Goal: Task Accomplishment & Management: Complete application form

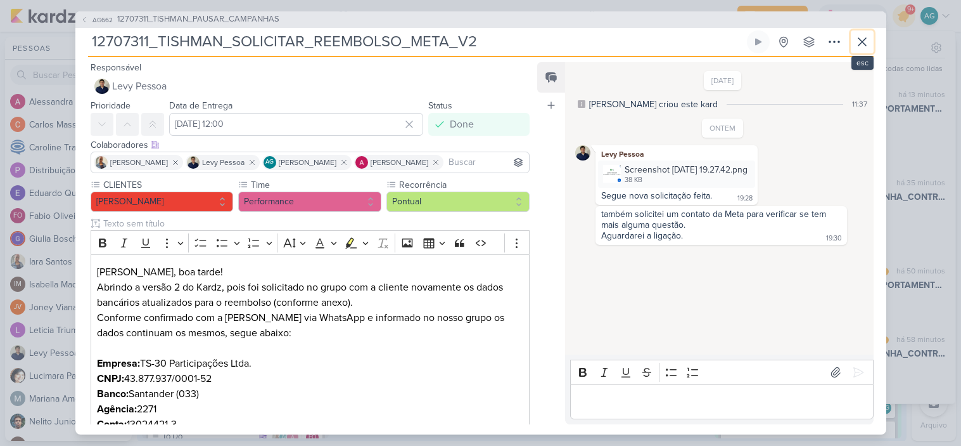
click at [864, 37] on icon at bounding box center [862, 41] width 15 height 15
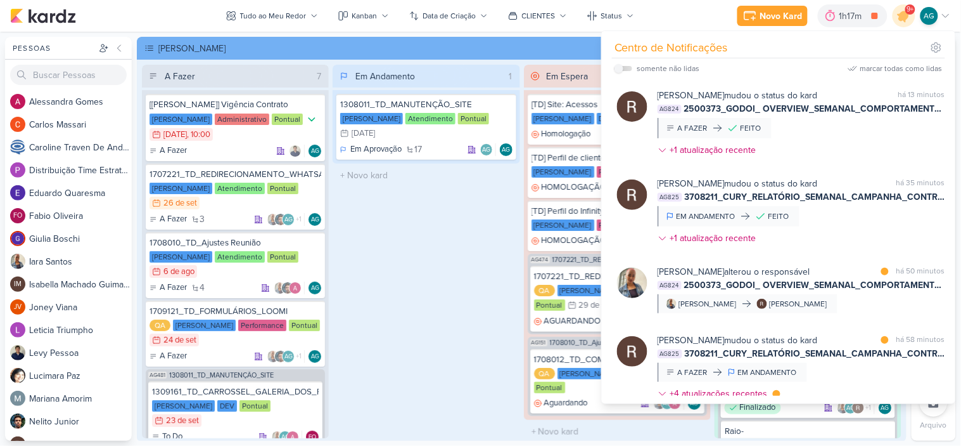
click at [461, 243] on div "Em Andamento 1 1308011_TD_MANUTENÇÃO_SITE Teixeira Duarte Atendimento Pontual 3…" at bounding box center [426, 251] width 187 height 373
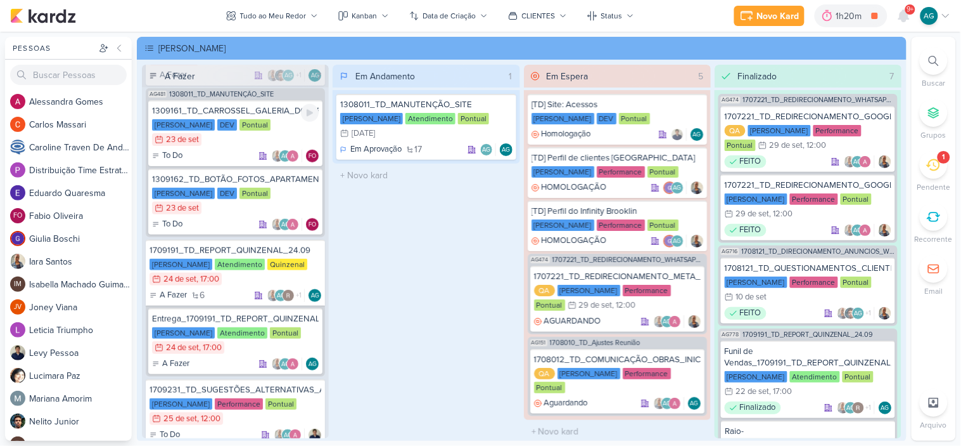
scroll to position [281, 0]
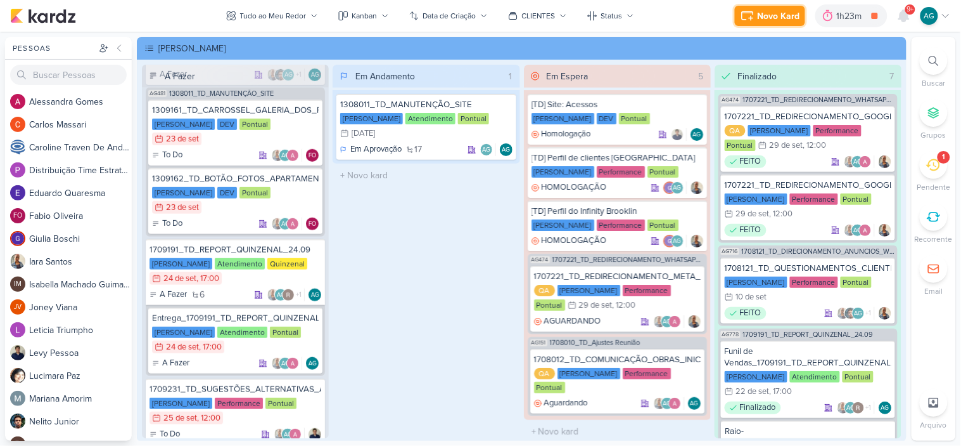
click at [776, 21] on div "Novo Kard" at bounding box center [779, 16] width 42 height 13
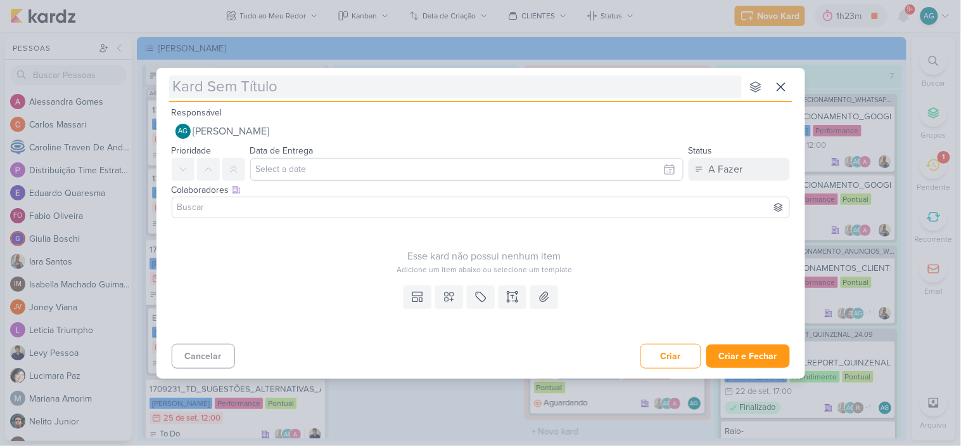
click at [263, 90] on input "text" at bounding box center [455, 86] width 573 height 23
drag, startPoint x: 255, startPoint y: 86, endPoint x: 273, endPoint y: 101, distance: 22.9
click at [269, 99] on div "nenhum grupo disponível esc" at bounding box center [481, 85] width 624 height 34
paste input "1709261_TD_PLANO_DE_MIDIA_NOVEMBRO+DEZEMBRO"
type input "1709261_TD_PLANO_DE_MIDIA_NOVEMBRO+DEZEMBRO"
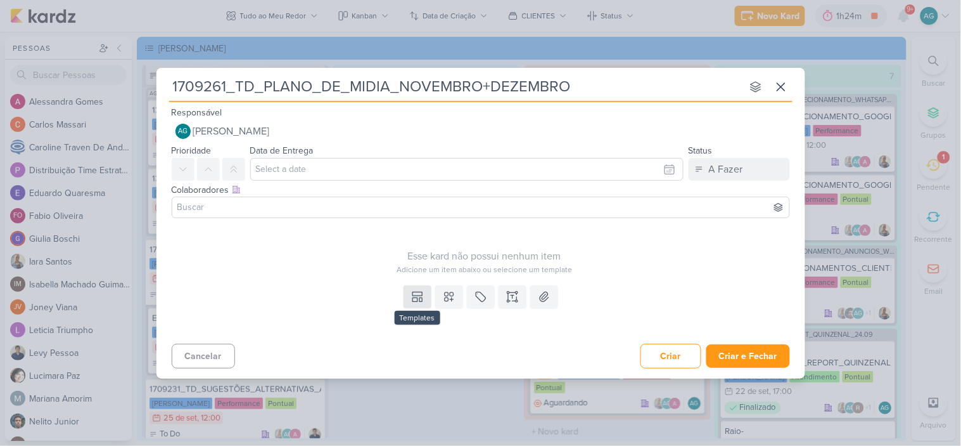
type input "1709261_TD_PLANO_DE_MIDIA_NOVEMBRO+DEZEMBRO"
click at [425, 296] on button at bounding box center [418, 296] width 28 height 23
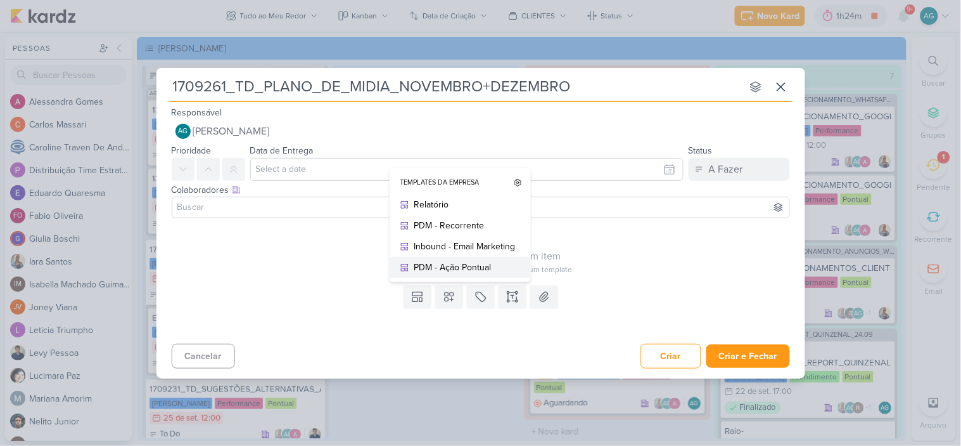
click at [454, 269] on div "PDM - Ação Pontual" at bounding box center [465, 266] width 101 height 13
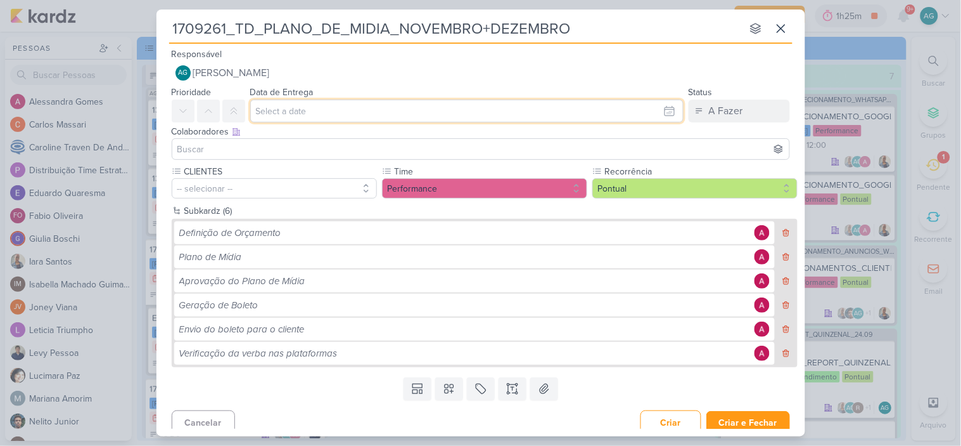
click at [315, 110] on input "text" at bounding box center [467, 111] width 434 height 23
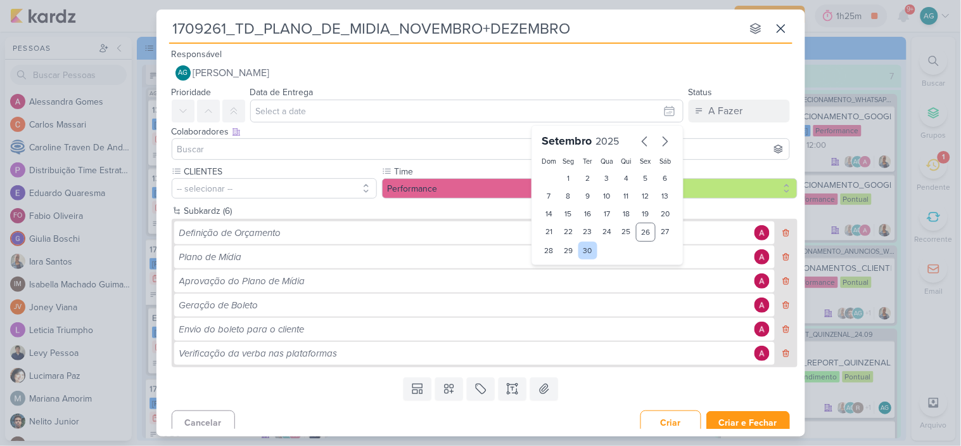
click at [583, 250] on div "30" at bounding box center [589, 250] width 20 height 18
click at [571, 252] on div "29" at bounding box center [569, 250] width 20 height 18
type input "29 de setembro de 2025 às 23:59"
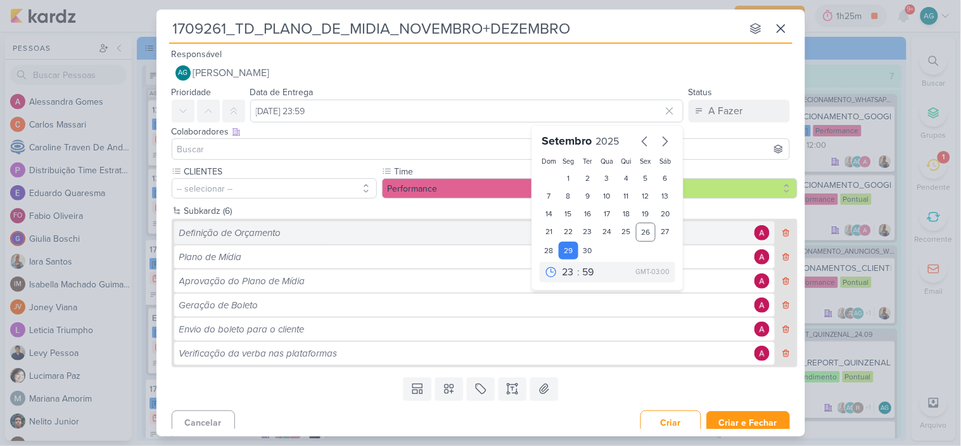
click at [469, 227] on div "Definição de Orçamento" at bounding box center [465, 233] width 572 height 15
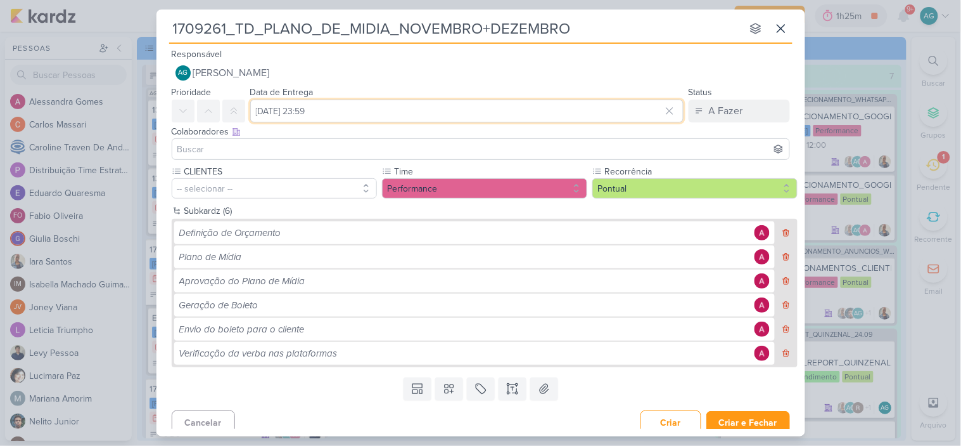
click at [447, 106] on input "29 de setembro de 2025 às 23:59" at bounding box center [467, 111] width 434 height 23
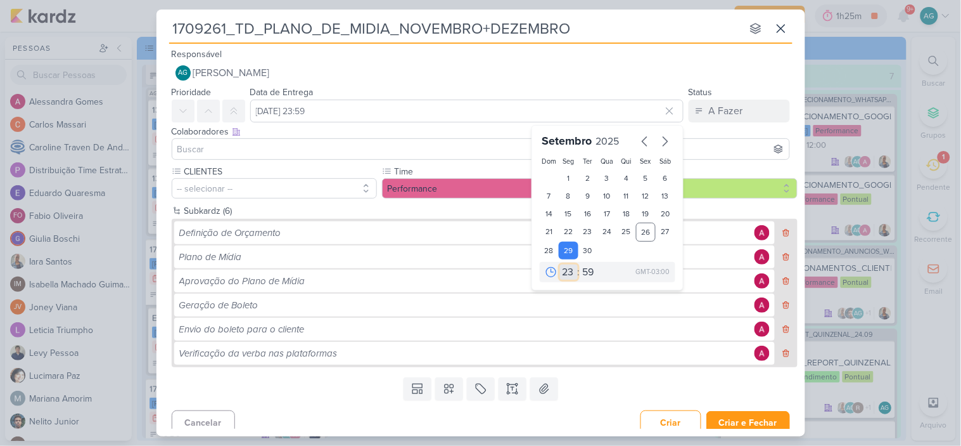
click at [562, 271] on select "00 01 02 03 04 05 06 07 08 09 10 11 12 13 14 15 16 17 18 19 20 21 22 23" at bounding box center [569, 271] width 18 height 15
select select "12"
click at [560, 264] on select "00 01 02 03 04 05 06 07 08 09 10 11 12 13 14 15 16 17 18 19 20 21 22 23" at bounding box center [569, 271] width 18 height 15
type input "29 de setembro de 2025 às 12:59"
click at [586, 267] on select "00 05 10 15 20 25 30 35 40 45 50 55 59" at bounding box center [590, 271] width 18 height 15
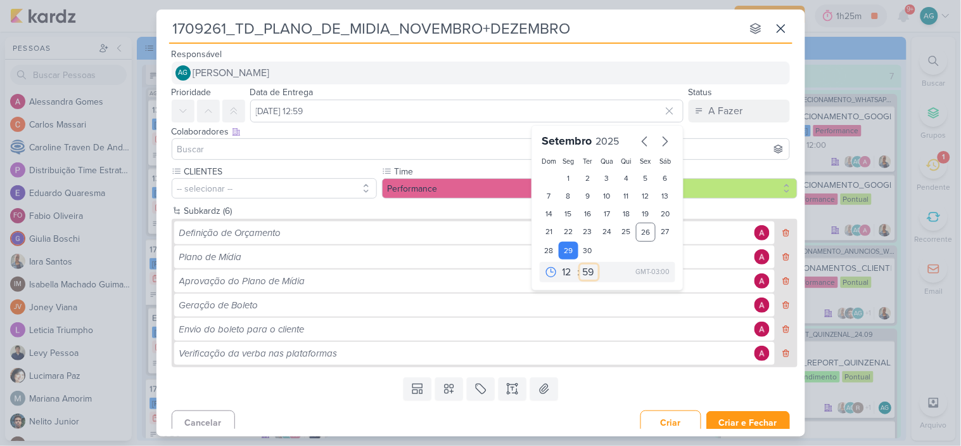
select select "0"
click at [581, 264] on select "00 05 10 15 20 25 30 35 40 45 50 55 59" at bounding box center [590, 271] width 18 height 15
type input "29 de setembro de 2025 às 12:00"
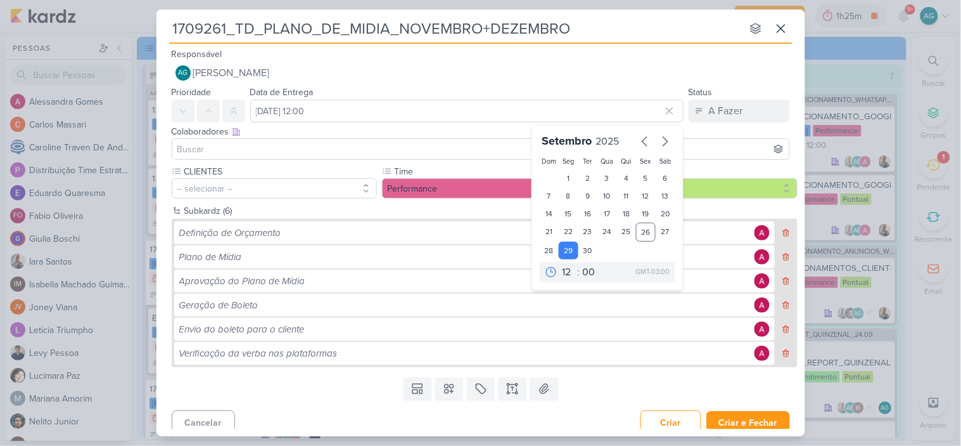
click at [465, 172] on label "Time" at bounding box center [484, 171] width 180 height 13
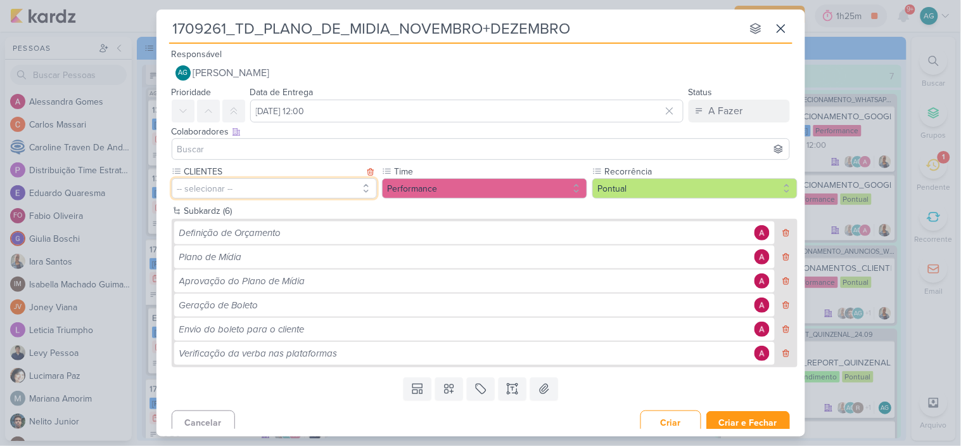
click at [288, 188] on button "-- selecionar --" at bounding box center [274, 188] width 205 height 20
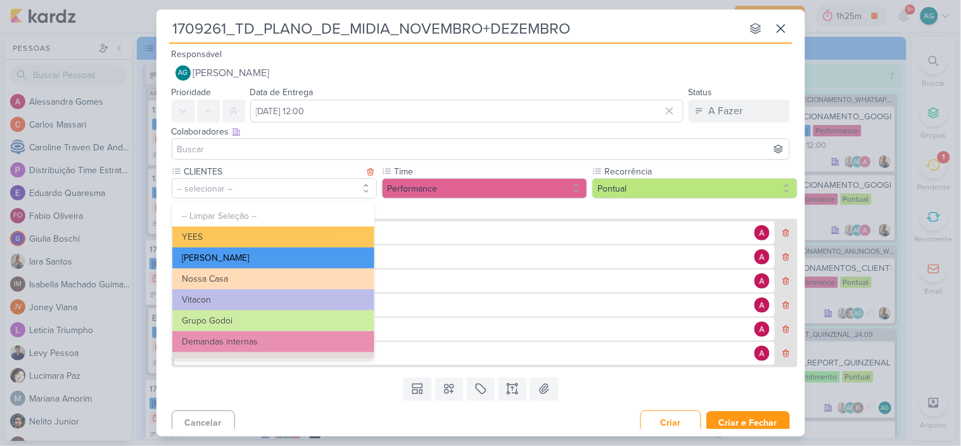
click at [243, 257] on button "[PERSON_NAME]" at bounding box center [273, 257] width 202 height 21
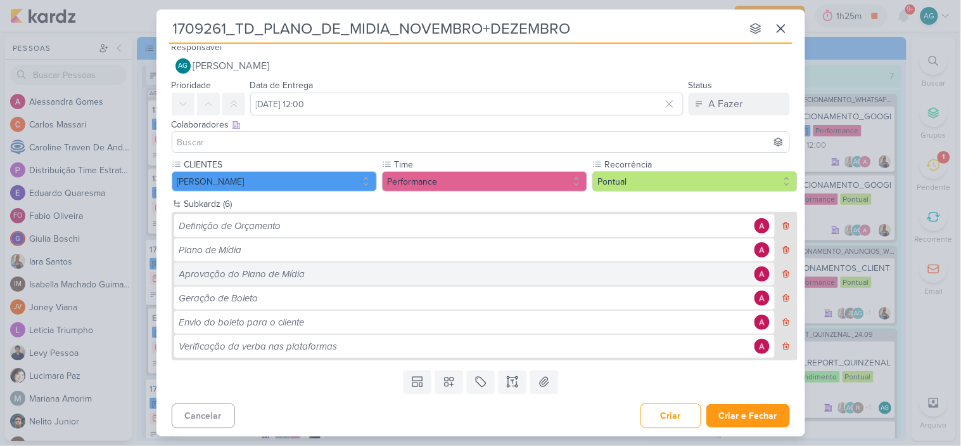
scroll to position [8, 0]
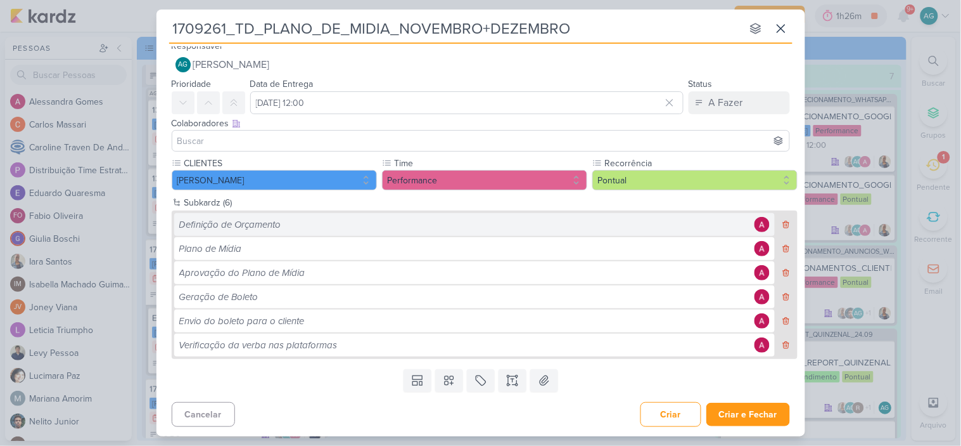
click at [254, 222] on div "Definição de Orçamento" at bounding box center [465, 224] width 572 height 15
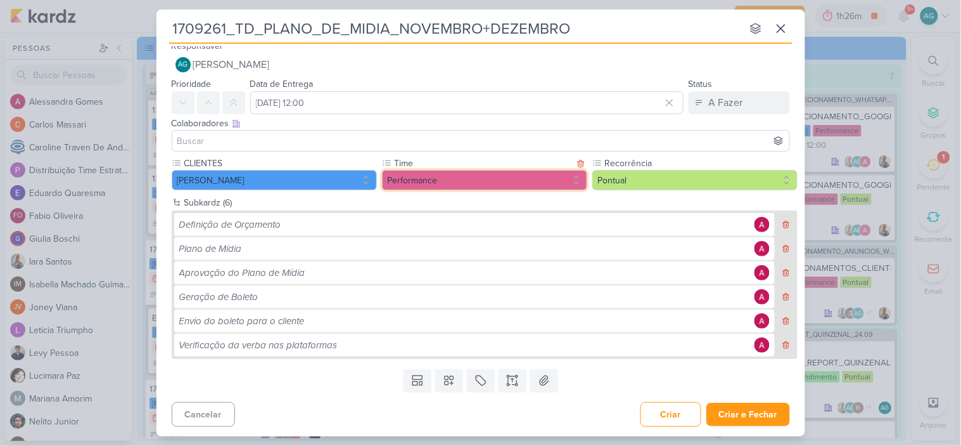
click at [409, 187] on button "Performance" at bounding box center [484, 180] width 205 height 20
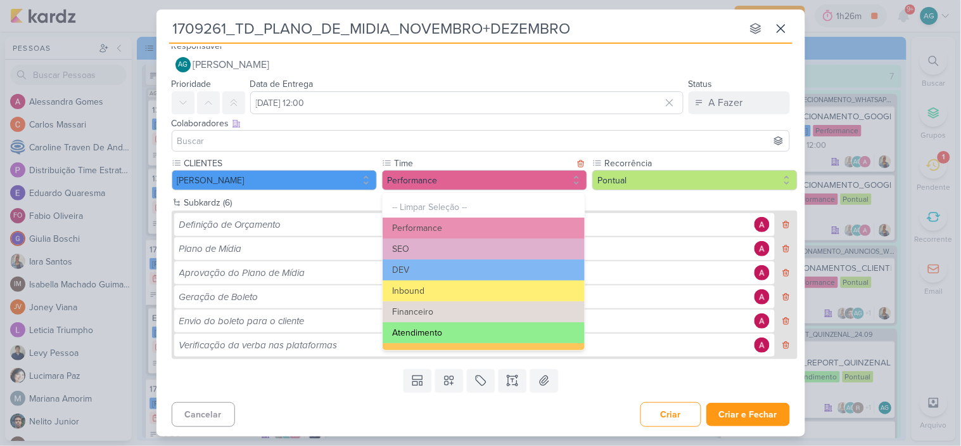
click at [427, 334] on button "Atendimento" at bounding box center [484, 332] width 202 height 21
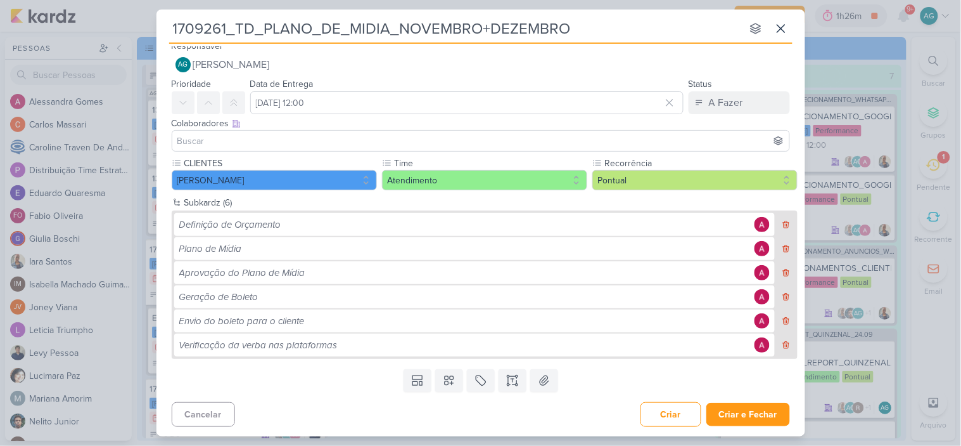
click at [221, 138] on input at bounding box center [481, 140] width 612 height 15
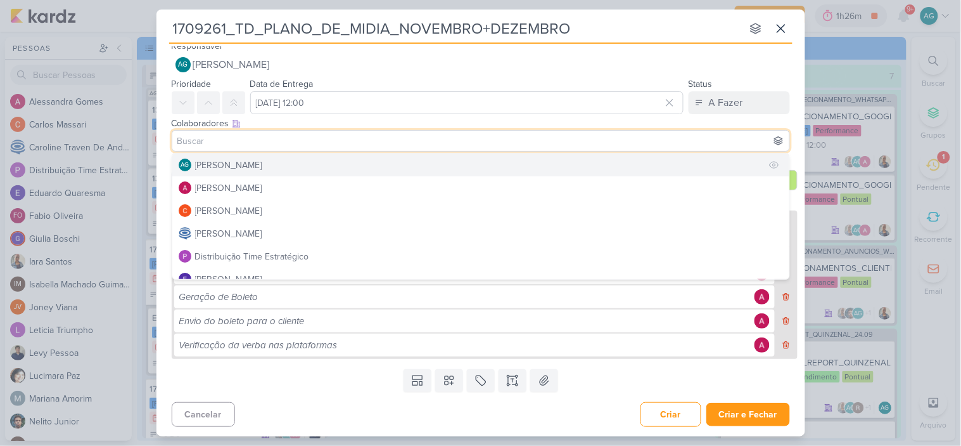
click at [227, 163] on div "[PERSON_NAME]" at bounding box center [228, 164] width 67 height 13
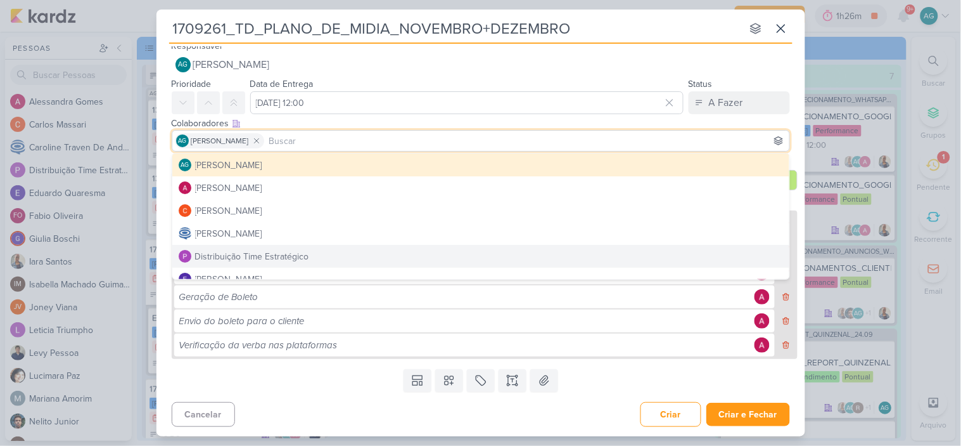
click at [524, 425] on div "Cancelar Criar Criar e Fechar Ctrl + Enter" at bounding box center [481, 413] width 649 height 32
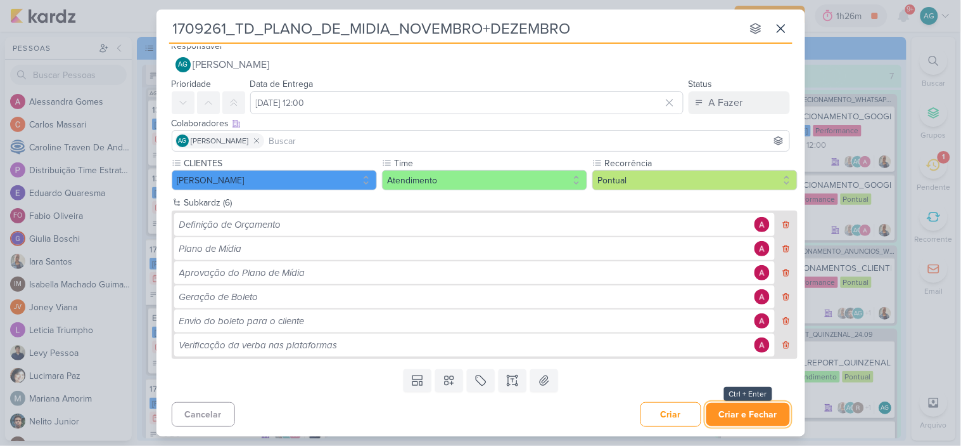
click at [742, 416] on button "Criar e Fechar" at bounding box center [749, 413] width 84 height 23
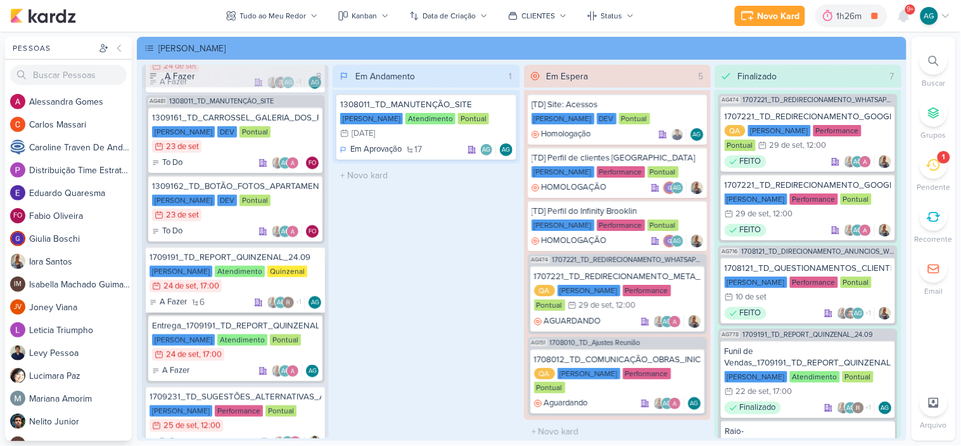
scroll to position [349, 0]
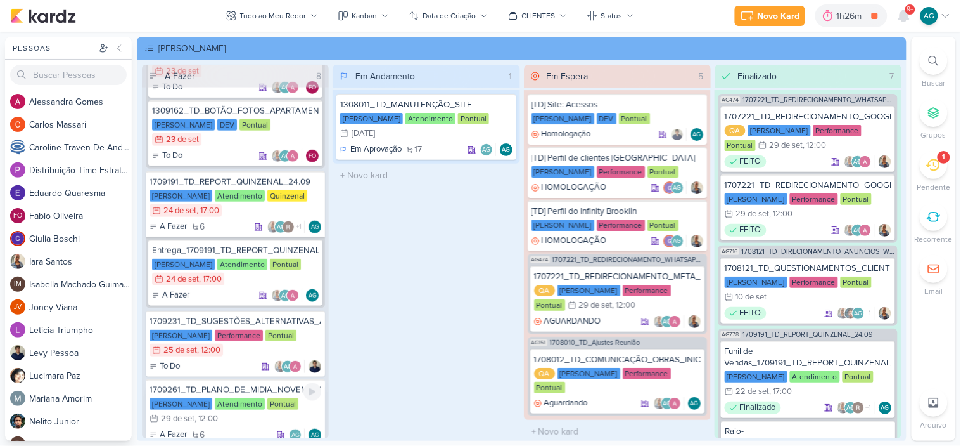
click at [250, 384] on div "1709261_TD_PLANO_DE_MIDIA_NOVEMBRO+DEZEMBRO" at bounding box center [236, 389] width 172 height 11
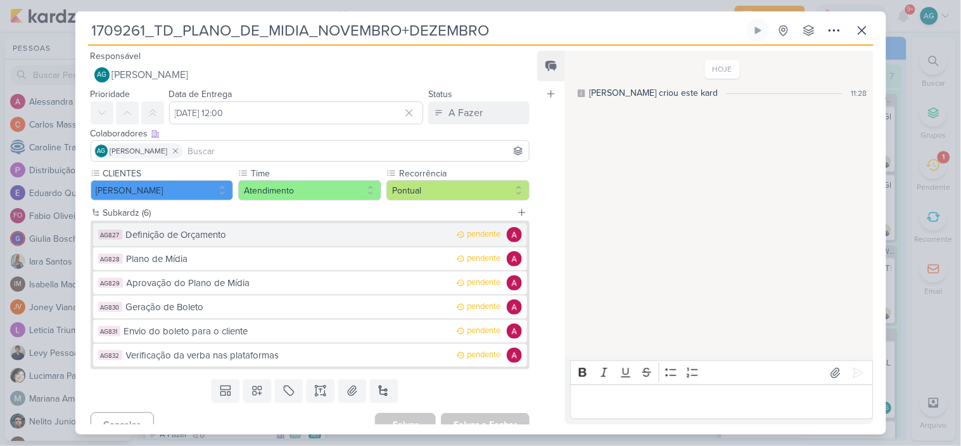
click at [218, 240] on div "Definição de Orçamento" at bounding box center [288, 235] width 325 height 15
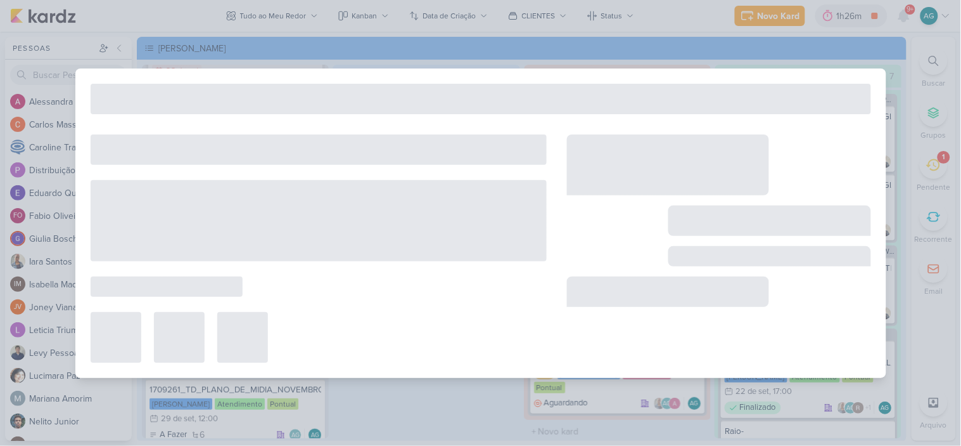
type input "Definição de Orçamento"
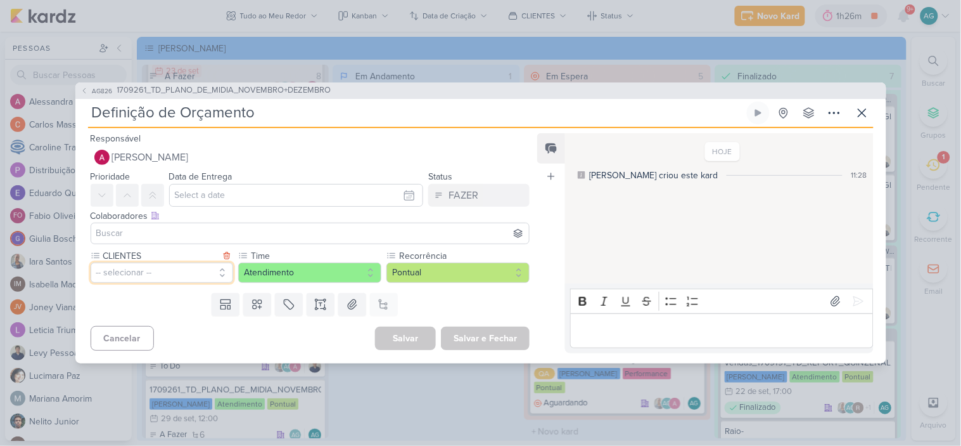
click at [158, 271] on button "-- selecionar --" at bounding box center [162, 272] width 143 height 20
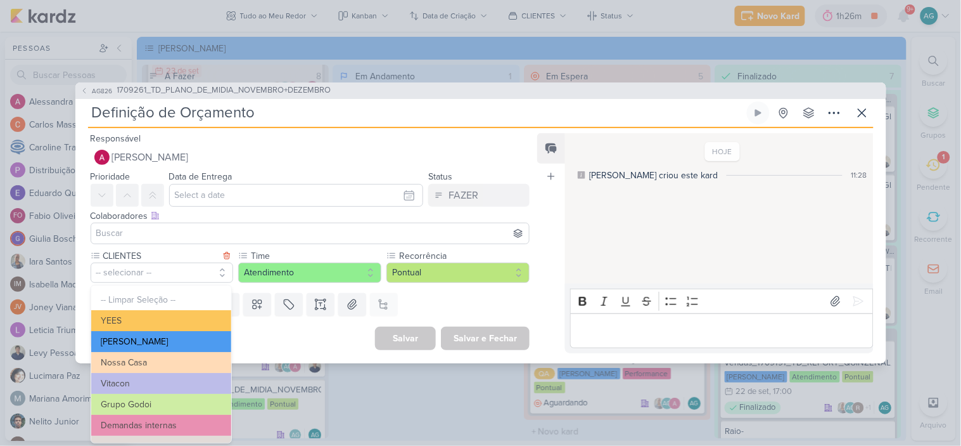
click at [158, 340] on button "[PERSON_NAME]" at bounding box center [161, 341] width 140 height 21
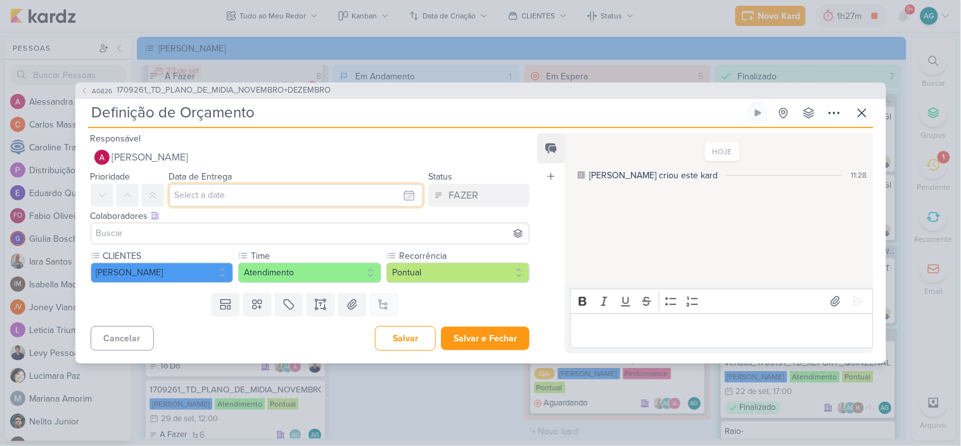
click at [222, 200] on input "text" at bounding box center [296, 195] width 255 height 23
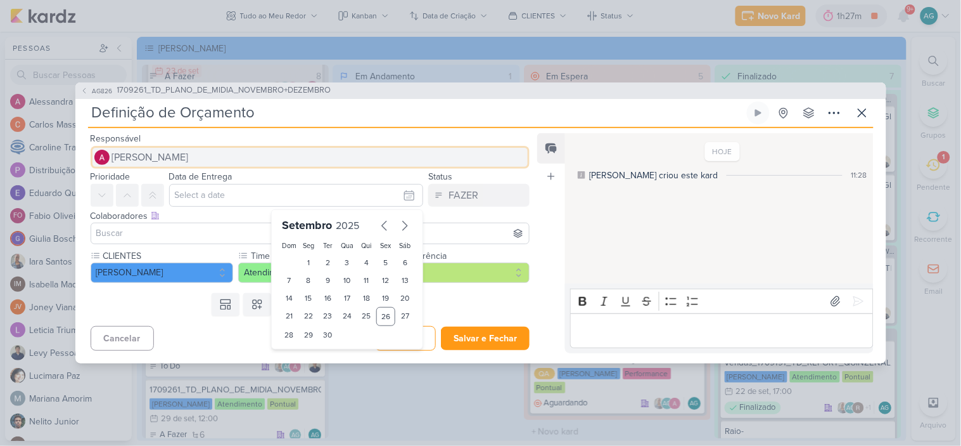
click at [186, 157] on span "Alessandra Gomes" at bounding box center [150, 157] width 77 height 15
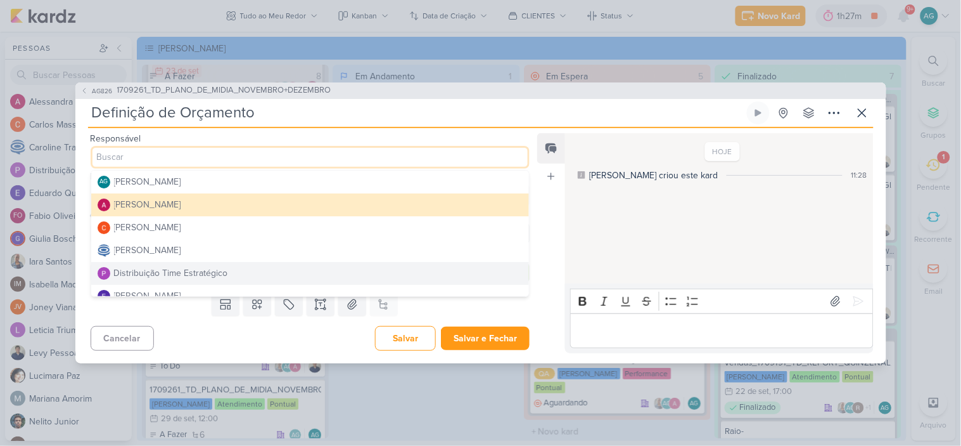
click at [202, 269] on div "Distribuição Time Estratégico" at bounding box center [171, 272] width 114 height 13
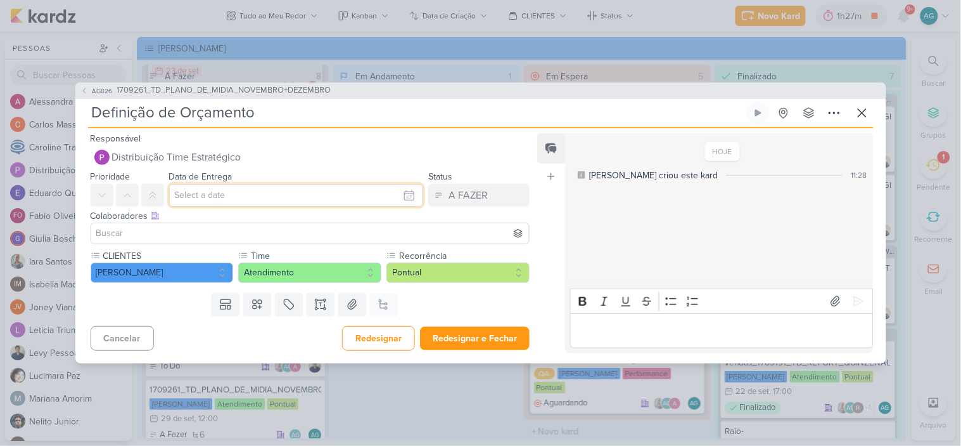
click at [228, 193] on input "text" at bounding box center [296, 195] width 255 height 23
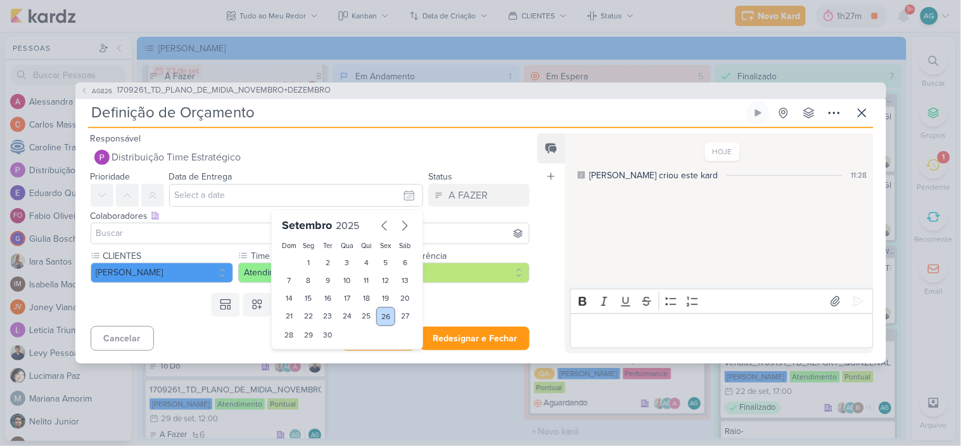
click at [382, 320] on div "26" at bounding box center [386, 316] width 20 height 19
type input "26 de setembro de 2025 às 23:59"
click at [469, 247] on div "Colaboradores Este kard pode ser visível a usuários da sua organização Este kar…" at bounding box center [305, 228] width 460 height 42
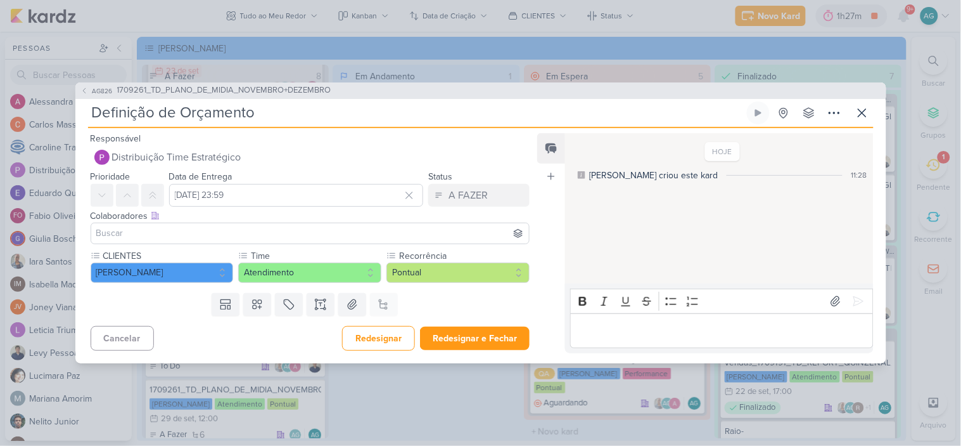
click at [172, 230] on input at bounding box center [311, 233] width 434 height 15
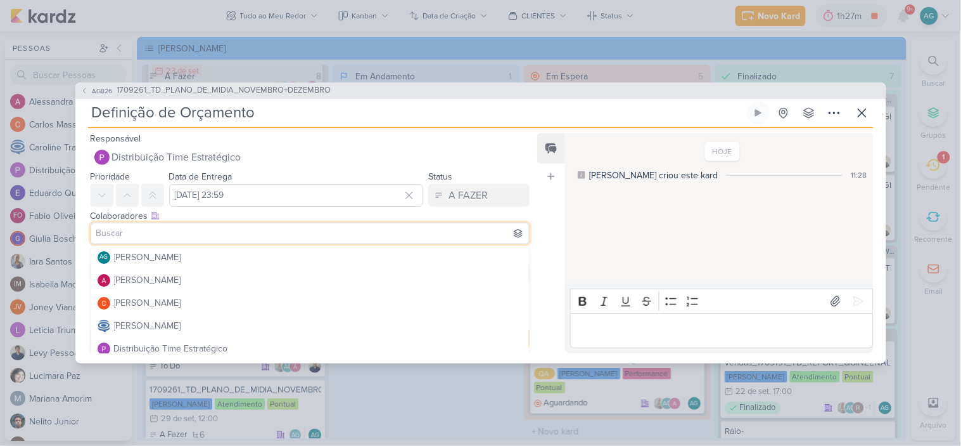
click at [172, 227] on input at bounding box center [311, 233] width 434 height 15
click at [172, 256] on div "[PERSON_NAME]" at bounding box center [147, 256] width 67 height 13
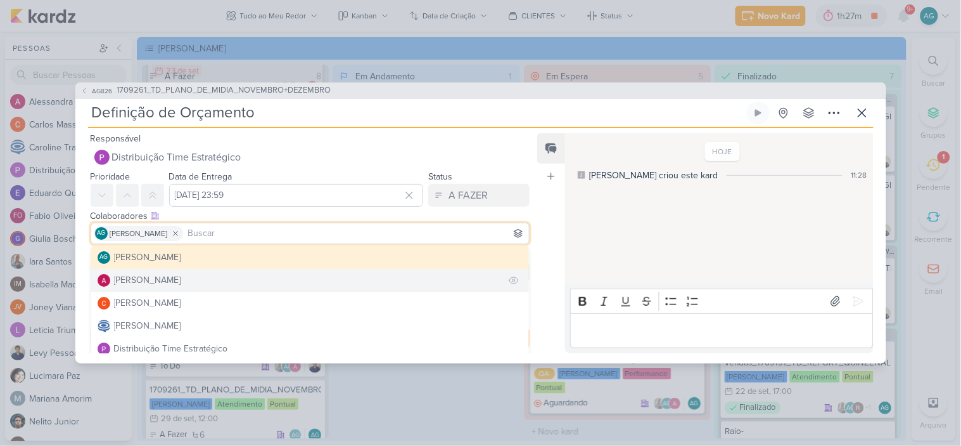
click at [171, 280] on div "Alessandra Gomes" at bounding box center [147, 279] width 67 height 13
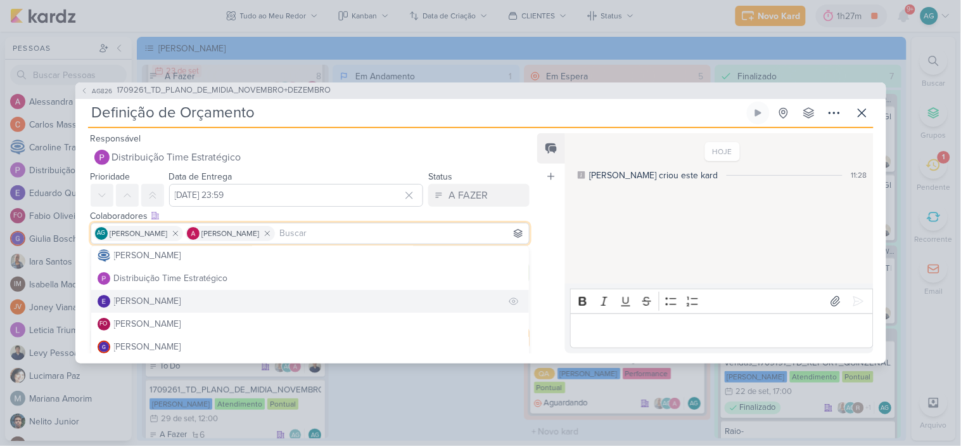
scroll to position [141, 0]
click at [155, 300] on div "Iara Santos" at bounding box center [147, 298] width 67 height 13
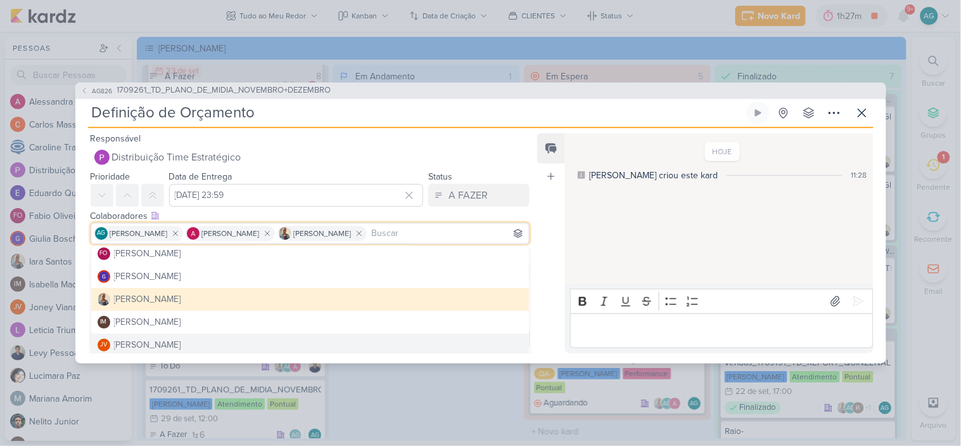
click at [558, 349] on div "Feed Atrelar email Solte o email para atrelar ao kard" at bounding box center [551, 243] width 28 height 220
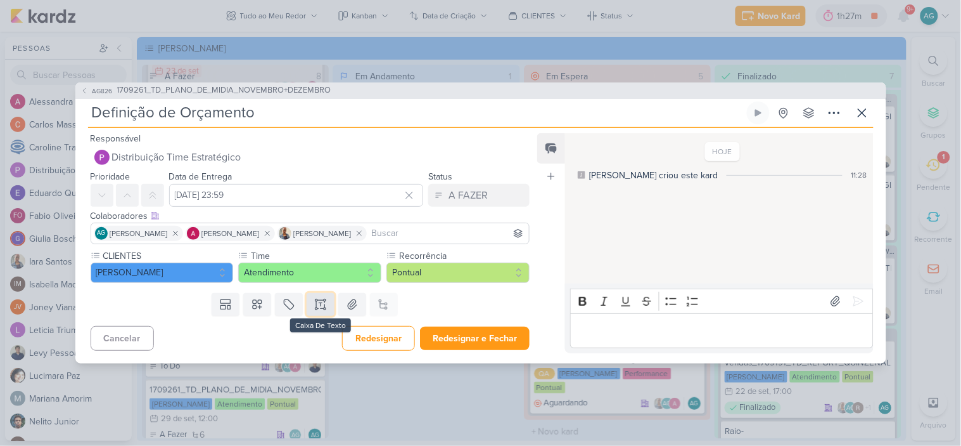
click at [319, 304] on icon at bounding box center [320, 304] width 13 height 13
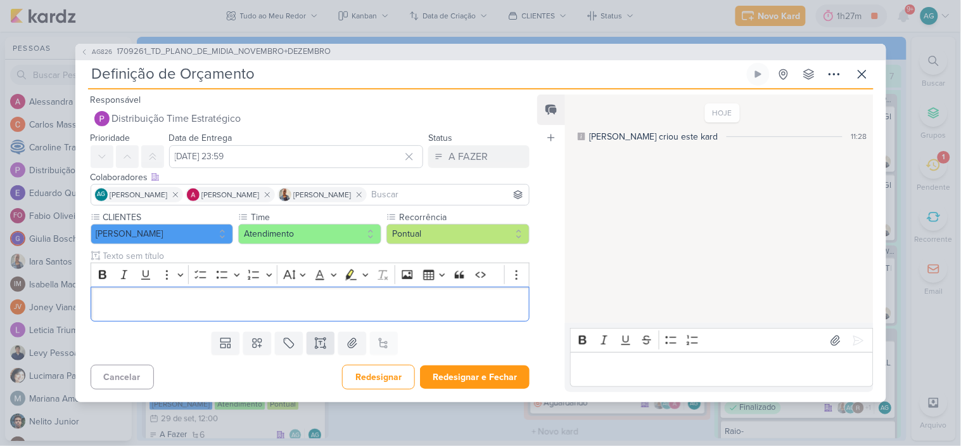
click at [319, 304] on p "Editor editing area: main" at bounding box center [310, 304] width 426 height 15
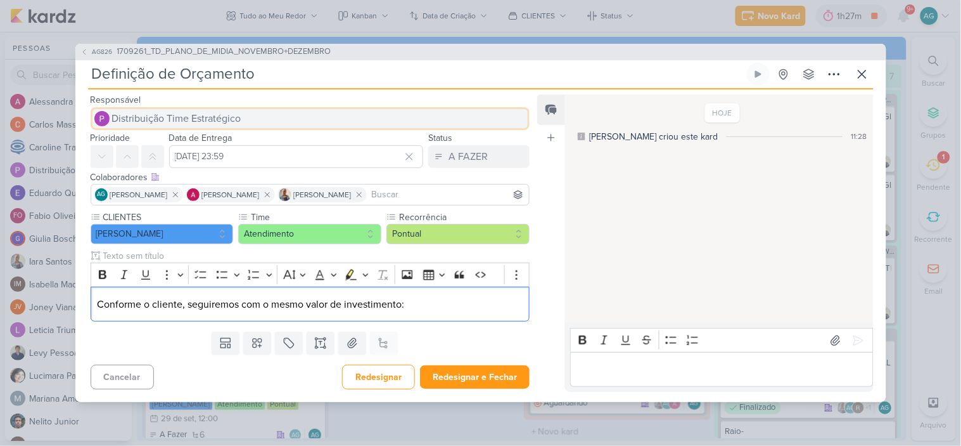
click at [245, 116] on button "Distribuição Time Estratégico" at bounding box center [311, 118] width 440 height 23
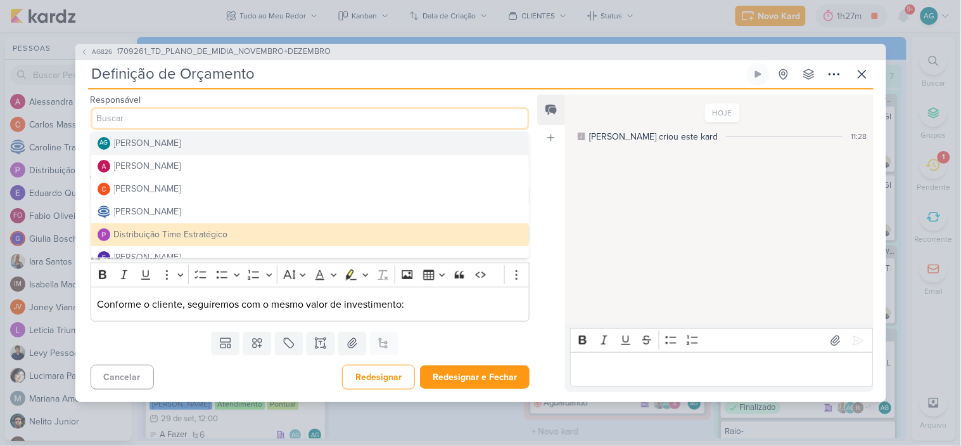
click at [181, 142] on div "[PERSON_NAME]" at bounding box center [147, 142] width 67 height 13
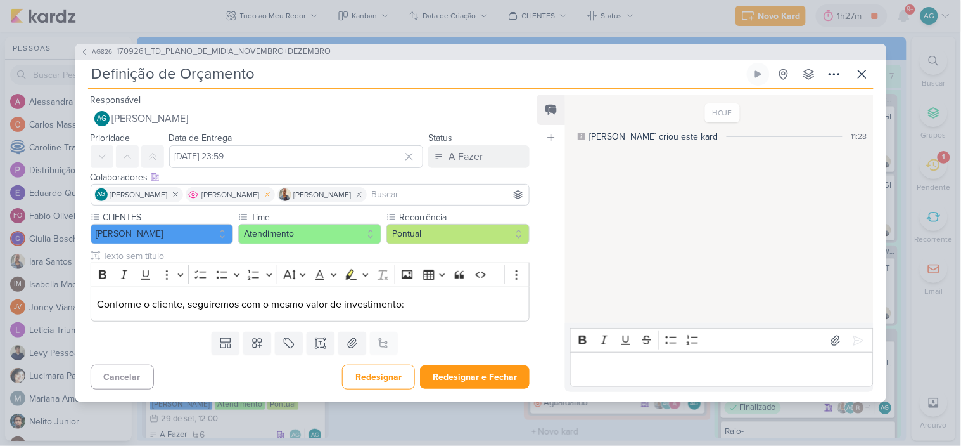
click at [272, 198] on icon at bounding box center [267, 194] width 9 height 9
click at [264, 192] on button at bounding box center [267, 194] width 15 height 15
click at [461, 307] on p "Conforme o cliente, seguiremos com o mesmo valor de investimento:" at bounding box center [310, 304] width 426 height 15
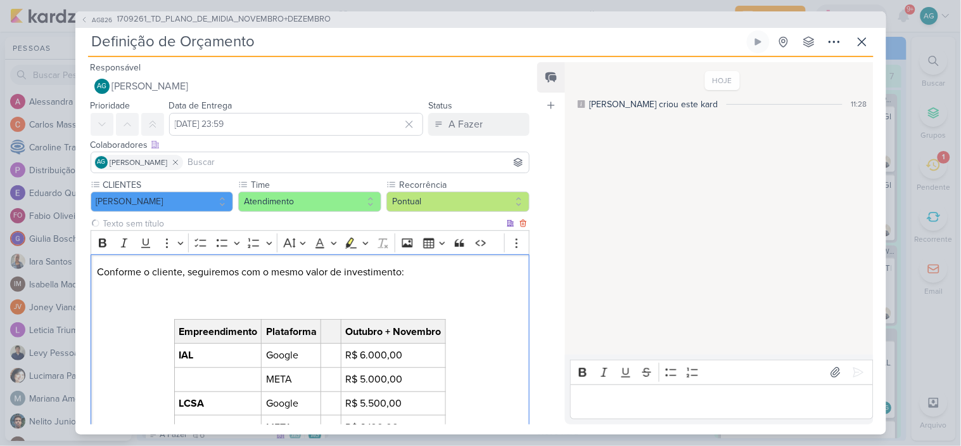
scroll to position [55, 0]
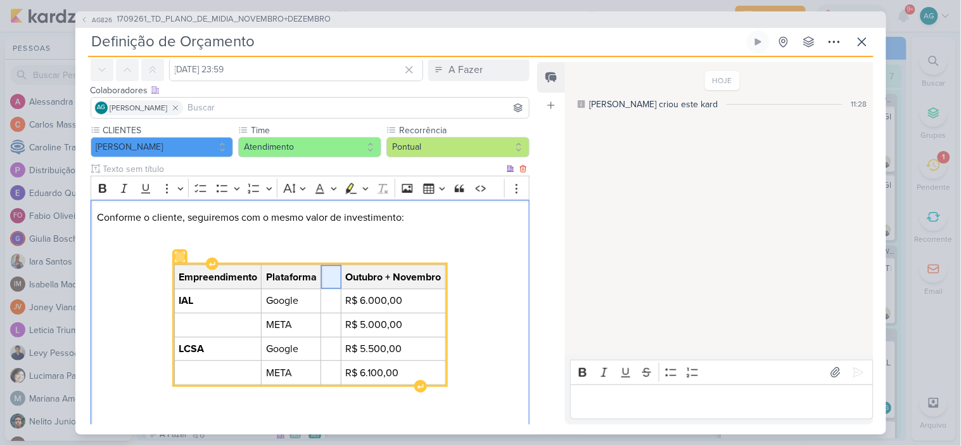
click at [330, 271] on span "Editor editing area: main" at bounding box center [331, 276] width 11 height 15
click at [330, 294] on span "Editor editing area: main" at bounding box center [331, 300] width 11 height 15
click at [331, 319] on span "Editor editing area: main" at bounding box center [331, 324] width 11 height 15
click at [333, 350] on span "Editor editing area: main" at bounding box center [331, 348] width 11 height 15
click at [333, 368] on span "Editor editing area: main" at bounding box center [331, 371] width 11 height 15
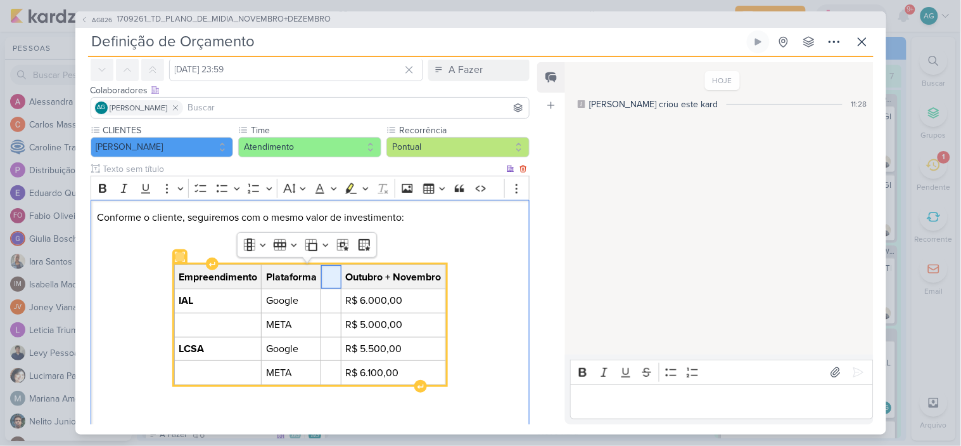
click at [327, 280] on span "Editor editing area: main" at bounding box center [331, 276] width 11 height 15
click at [330, 307] on span "Editor editing area: main" at bounding box center [331, 300] width 11 height 15
click at [331, 325] on span "Editor editing area: main" at bounding box center [331, 324] width 11 height 15
click at [331, 345] on span "Editor editing area: main" at bounding box center [331, 348] width 11 height 15
click at [332, 383] on td "Editor editing area: main" at bounding box center [331, 373] width 20 height 24
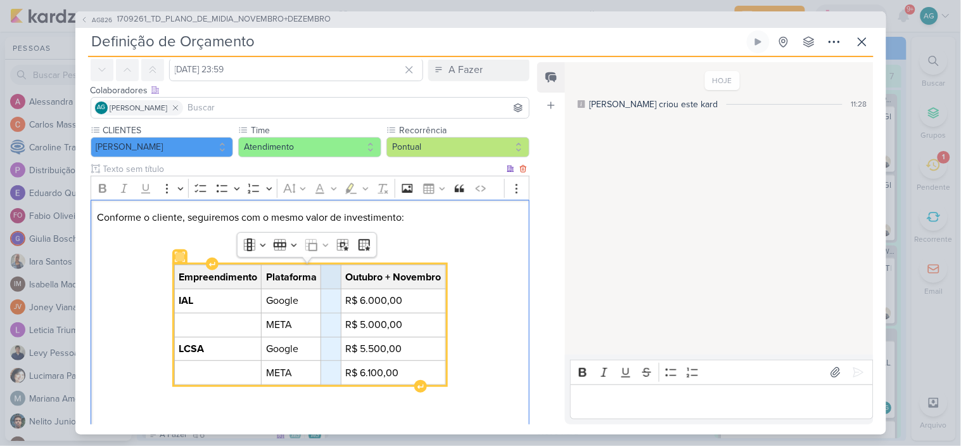
drag, startPoint x: 332, startPoint y: 280, endPoint x: 334, endPoint y: 371, distance: 90.7
click at [334, 371] on td "Editor editing area: main" at bounding box center [331, 373] width 20 height 24
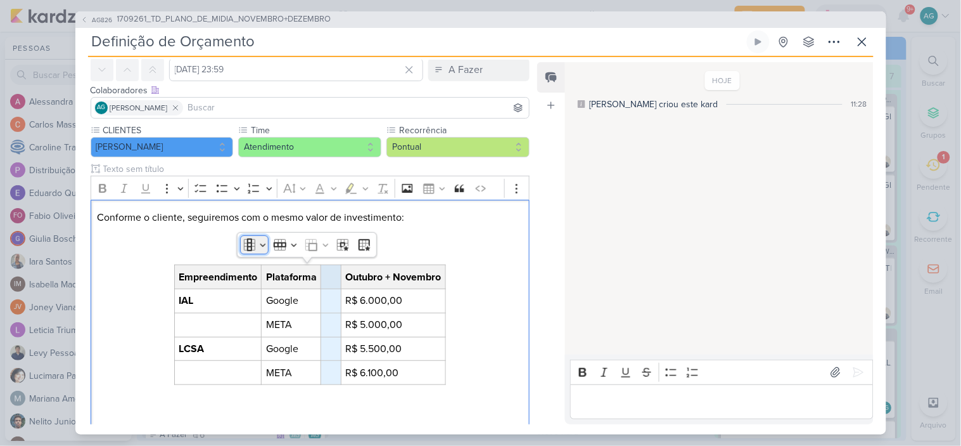
click at [247, 246] on icon "Table toolbar" at bounding box center [249, 244] width 13 height 13
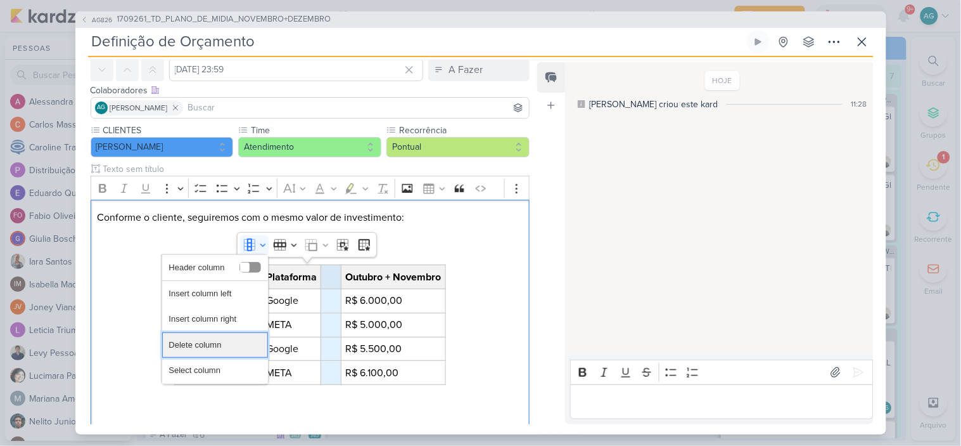
click at [221, 350] on span "Delete column" at bounding box center [195, 345] width 53 height 18
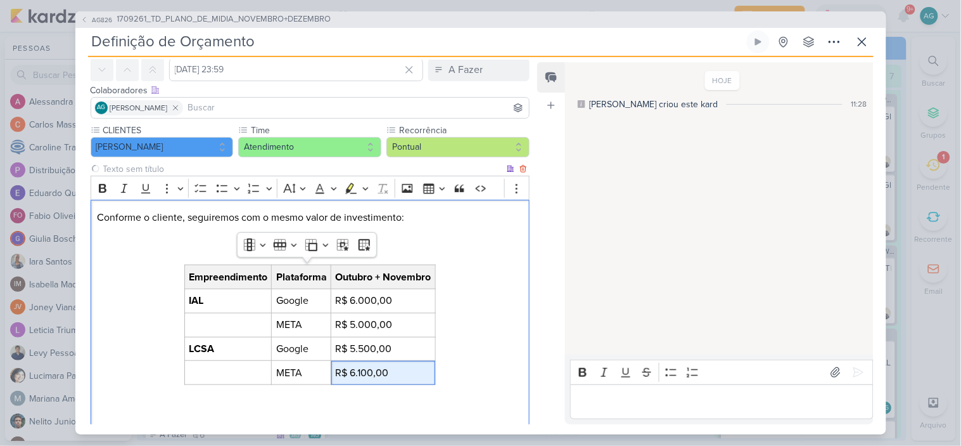
click at [506, 290] on div "Conforme o cliente, seguiremos com o mesmo valor de investimento: Empreendiment…" at bounding box center [311, 317] width 440 height 234
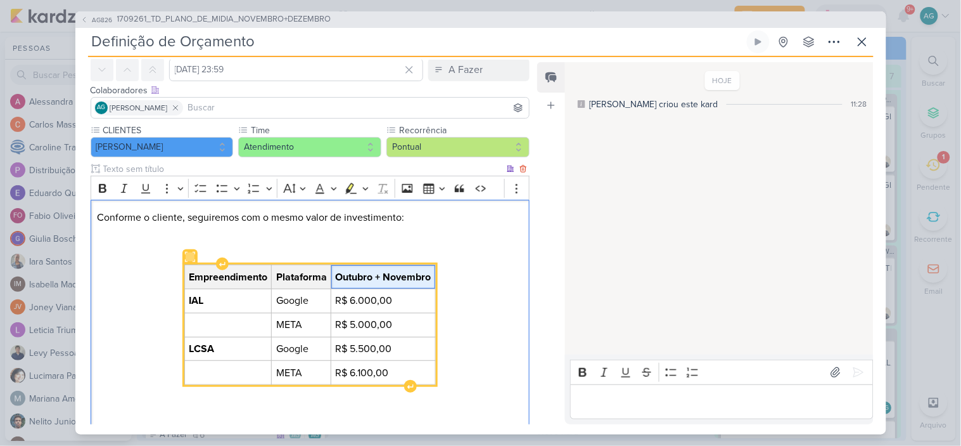
click at [347, 277] on span "Outubro + Novembro" at bounding box center [384, 276] width 96 height 15
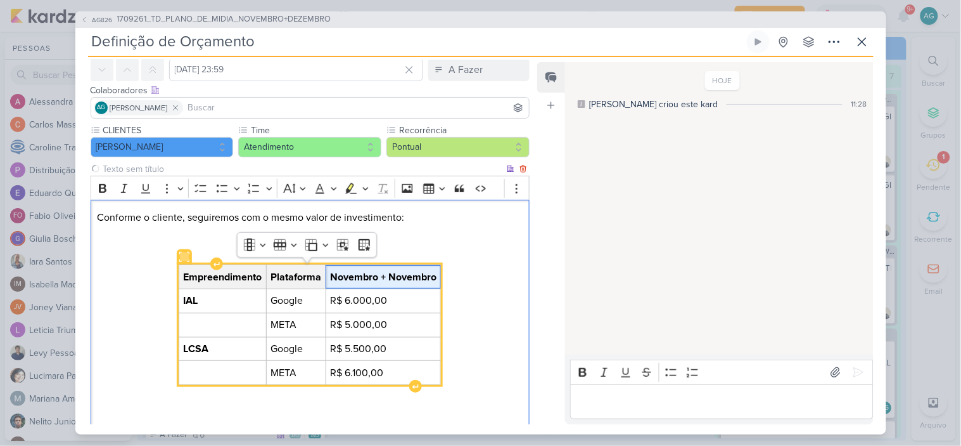
click at [416, 276] on span "Novembro + Novembro" at bounding box center [383, 276] width 106 height 15
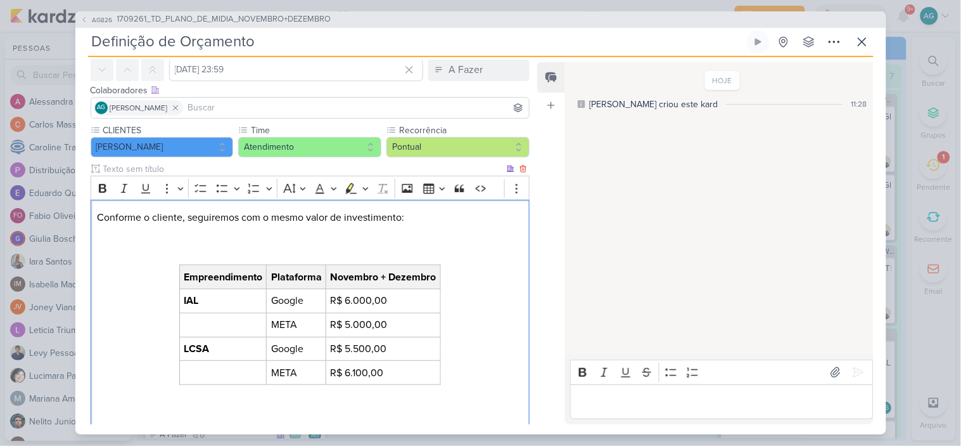
click at [498, 239] on p "Conforme o cliente, seguiremos com o mesmo valor de investimento:" at bounding box center [310, 233] width 426 height 46
click at [454, 217] on p "Conforme o cliente, seguiremos com o mesmo valor de investimento: ⁠⁠⁠⁠⁠⁠⁠" at bounding box center [310, 233] width 426 height 46
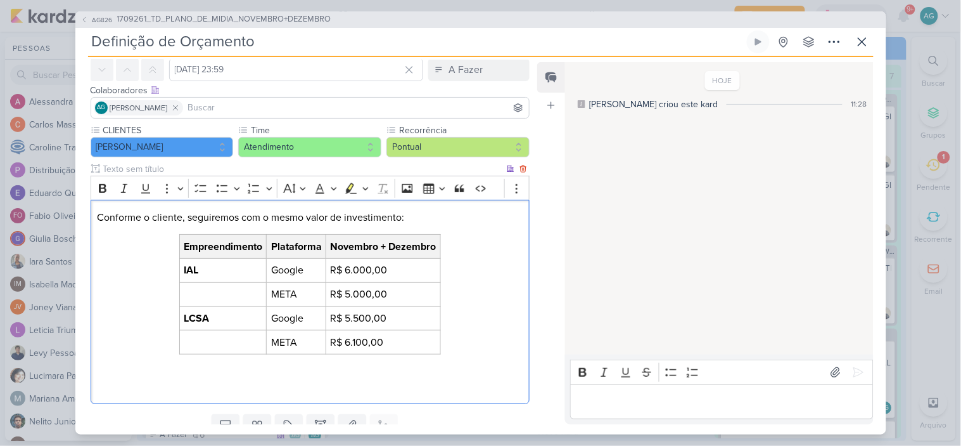
click at [292, 372] on p "Editor editing area: main" at bounding box center [310, 379] width 426 height 30
click at [474, 343] on div "Conforme o cliente, seguiremos com o mesmo valor de investimento: Empreendiment…" at bounding box center [311, 301] width 440 height 203
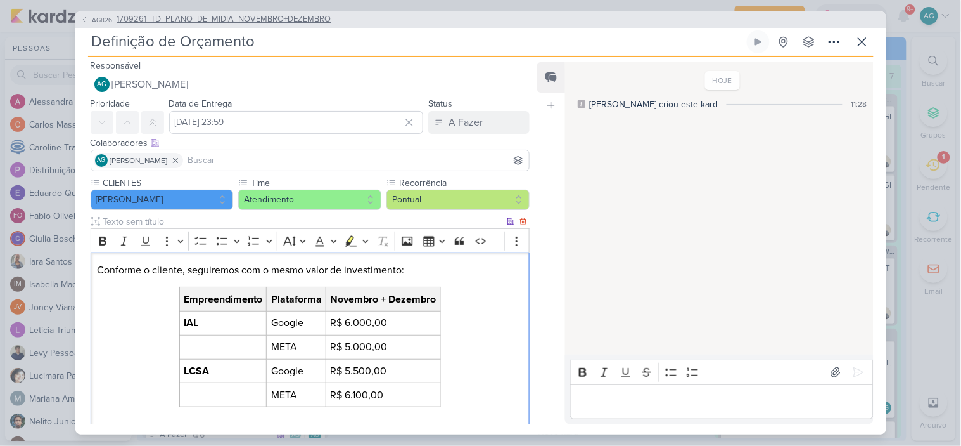
scroll to position [0, 0]
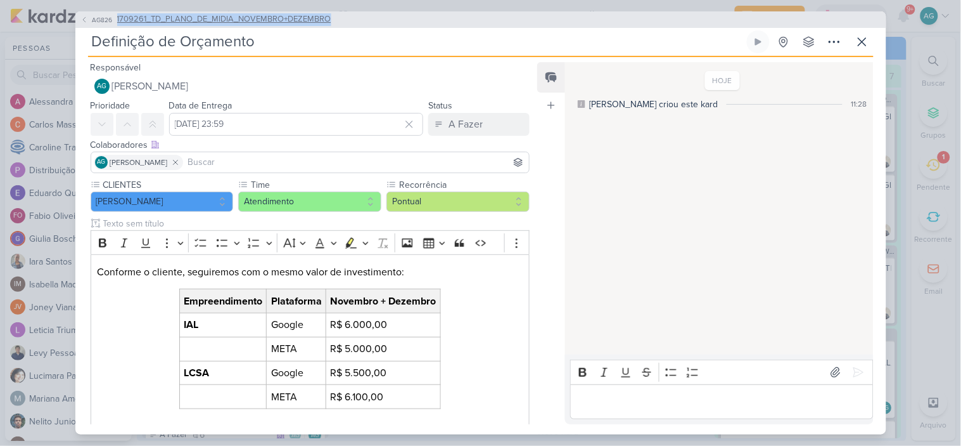
drag, startPoint x: 360, startPoint y: 20, endPoint x: 117, endPoint y: 24, distance: 242.8
click at [117, 24] on div "AG826 1709261_TD_PLANO_DE_MIDIA_NOVEMBRO+DEZEMBRO" at bounding box center [480, 19] width 811 height 16
copy span "1709261_TD_PLANO_DE_MIDIA_NOVEMBRO+DEZEMBRO"
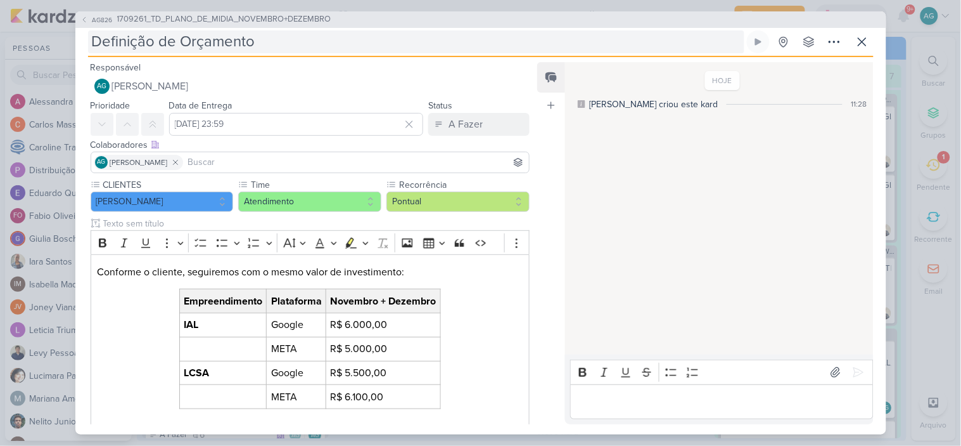
click at [301, 47] on input "Definição de Orçamento" at bounding box center [416, 41] width 657 height 23
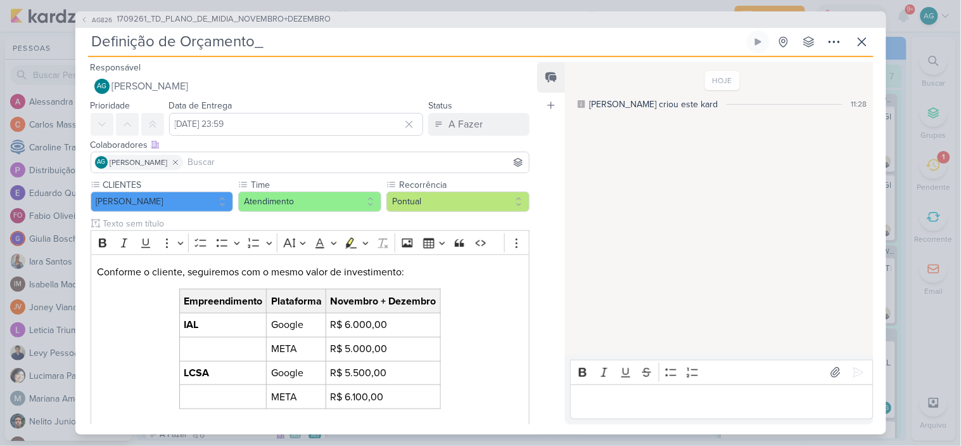
paste input "1709261_TD_PLANO_DE_MIDIA_NOVEMBRO+DEZEMBRO"
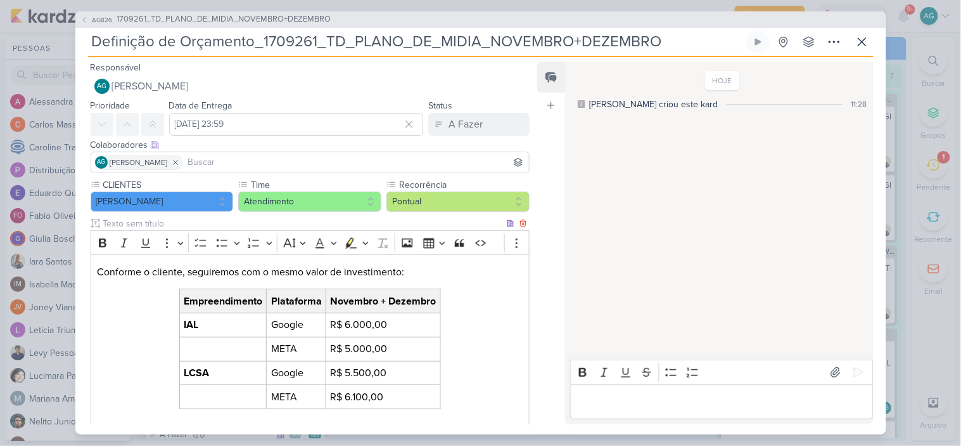
click at [401, 270] on p "Conforme o cliente, seguiremos com o mesmo valor de investimento:" at bounding box center [310, 271] width 426 height 15
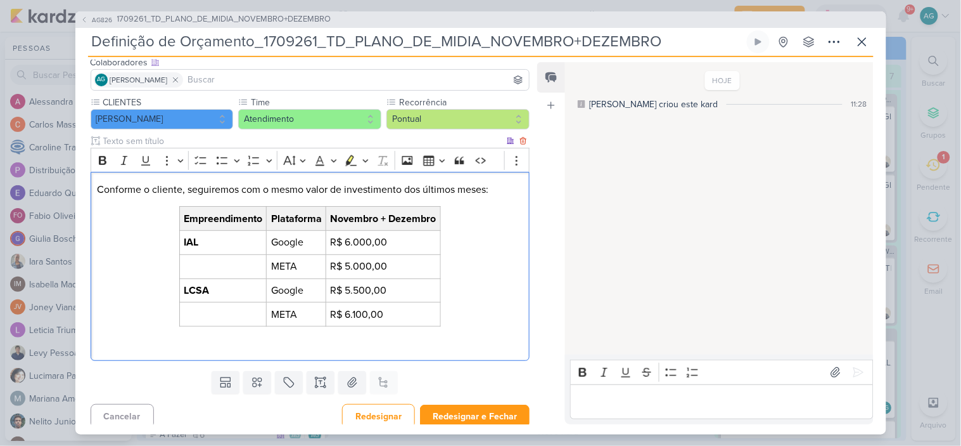
scroll to position [90, 0]
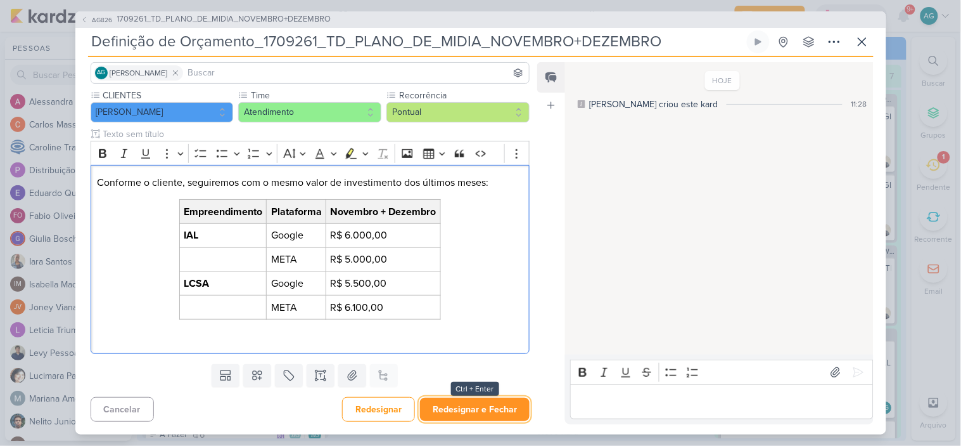
click at [479, 413] on button "Redesignar e Fechar" at bounding box center [475, 408] width 110 height 23
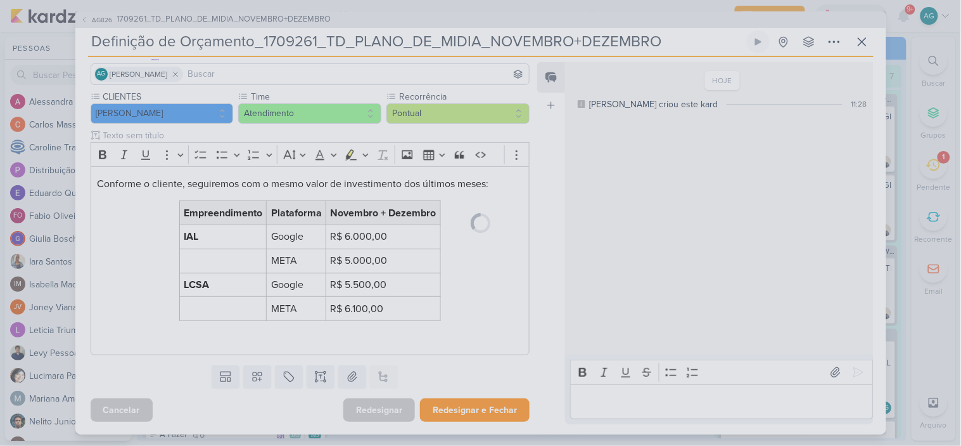
scroll to position [89, 0]
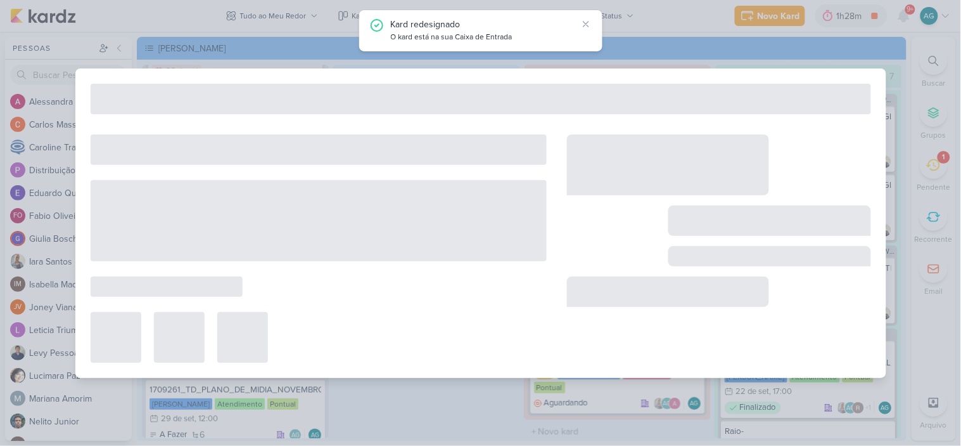
type input "1709261_TD_PLANO_DE_MIDIA_NOVEMBRO+DEZEMBRO"
type input "29 de setembro de 2025 às 12:00"
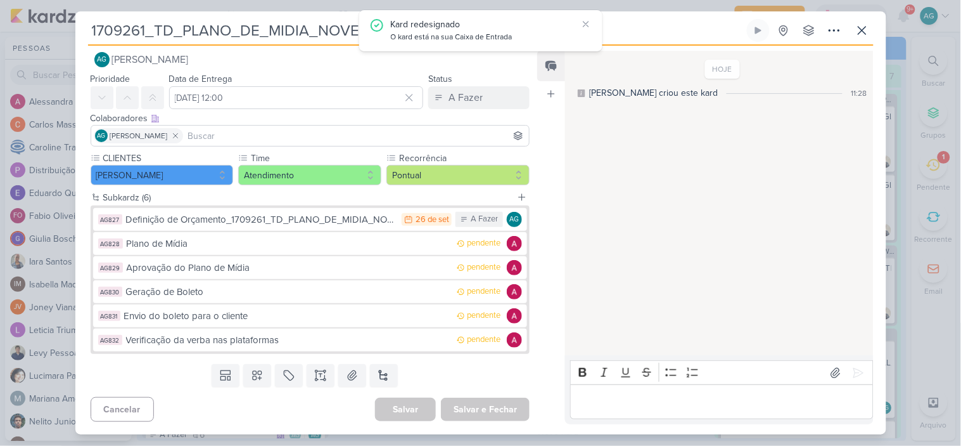
scroll to position [0, 0]
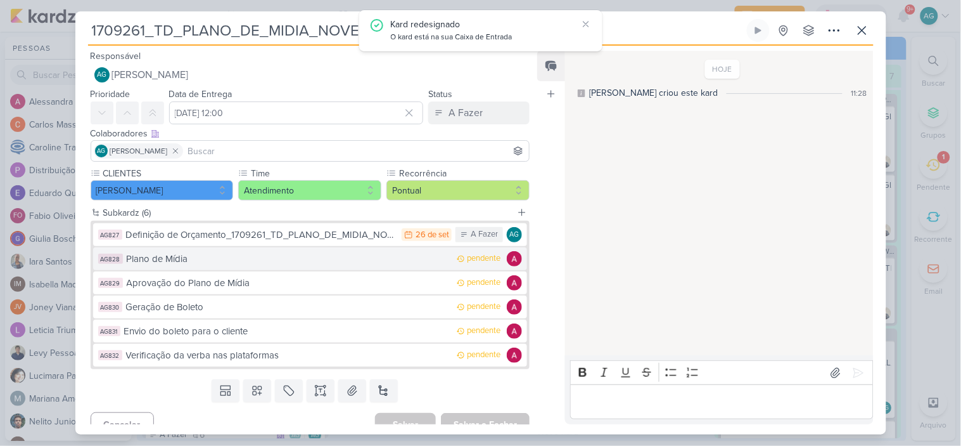
click at [281, 259] on div "Plano de Mídia" at bounding box center [289, 259] width 325 height 15
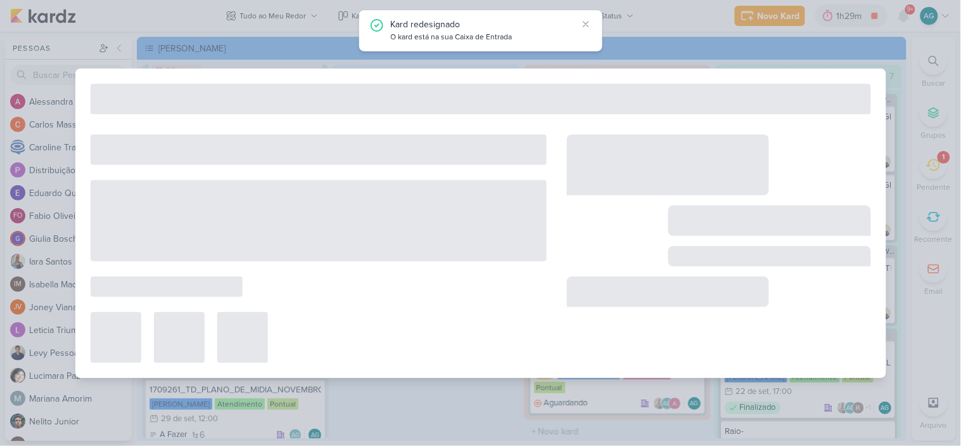
type input "Plano de Mídia"
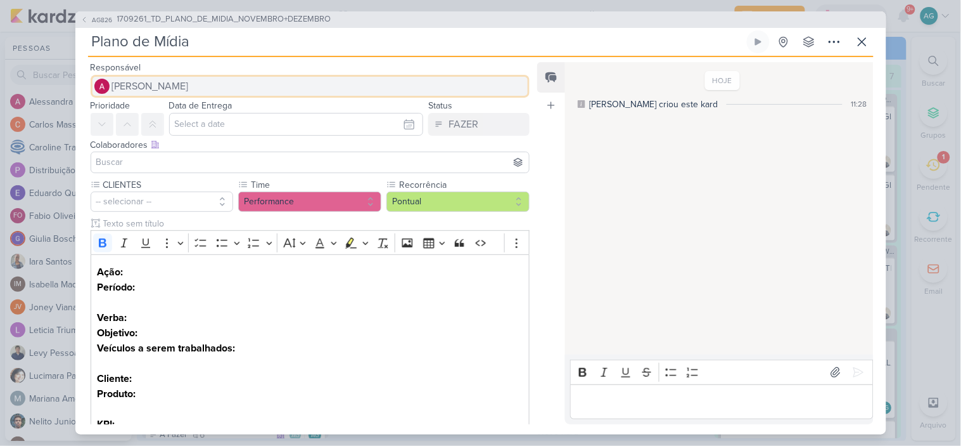
click at [205, 85] on button "Alessandra Gomes" at bounding box center [311, 86] width 440 height 23
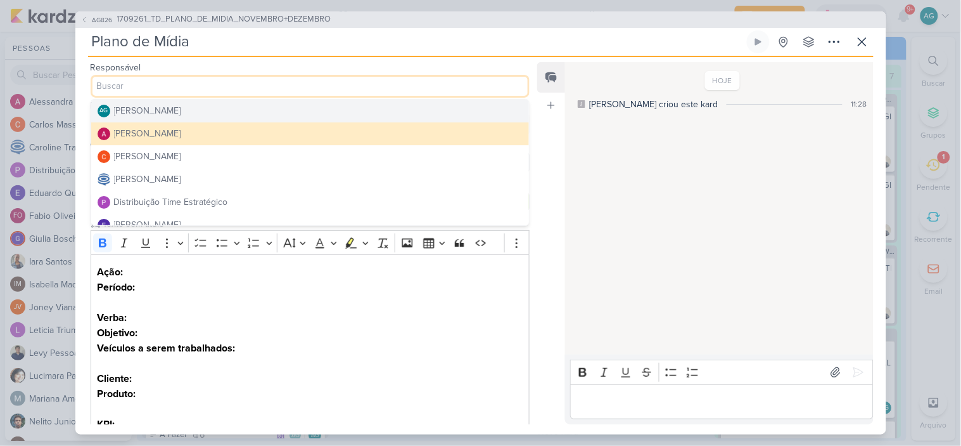
click at [181, 111] on div "[PERSON_NAME]" at bounding box center [147, 110] width 67 height 13
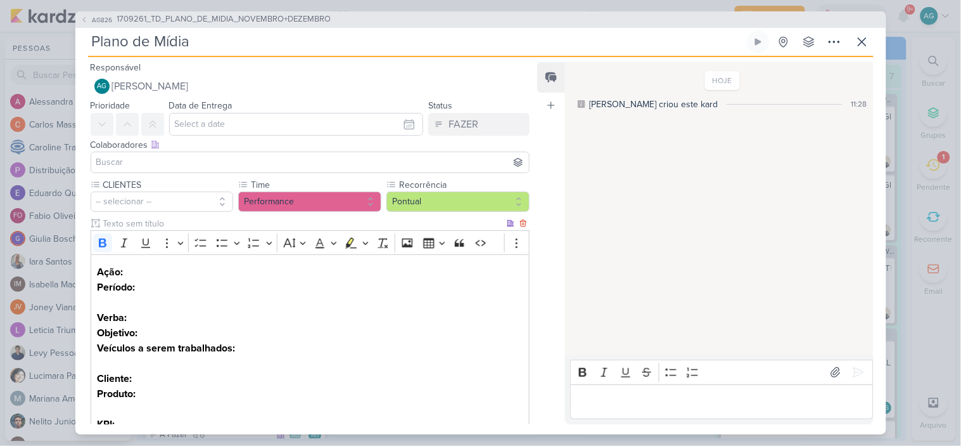
scroll to position [179, 0]
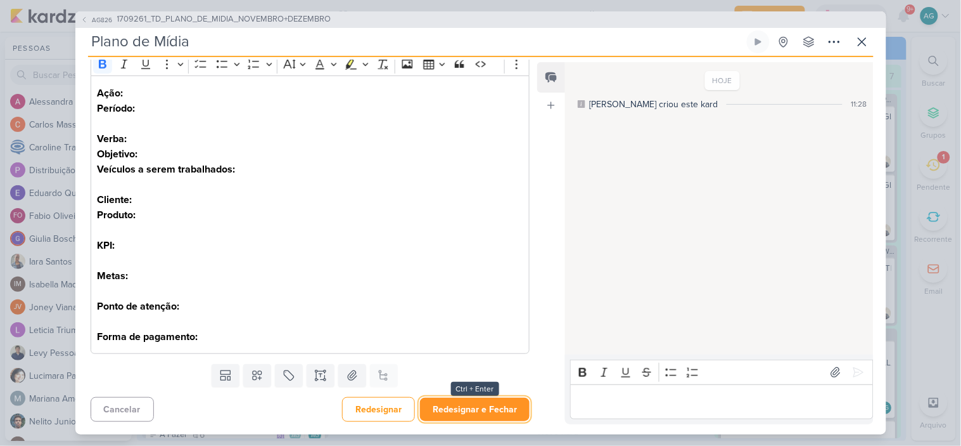
click at [506, 416] on button "Redesignar e Fechar" at bounding box center [475, 408] width 110 height 23
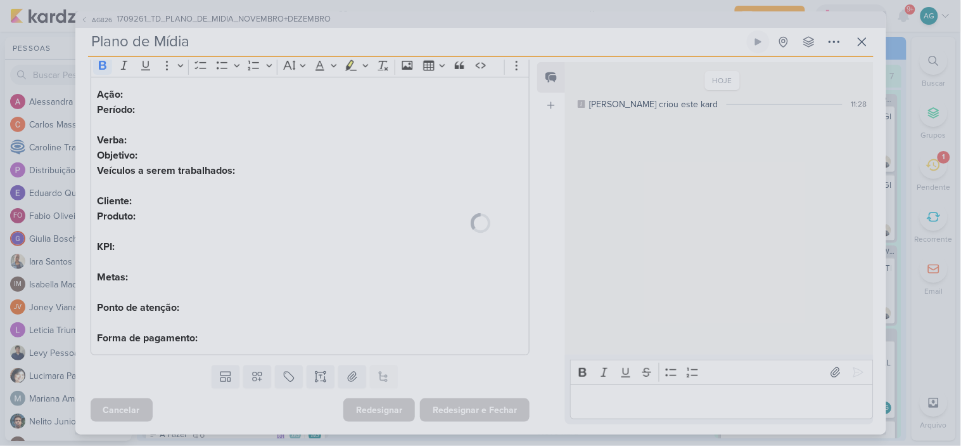
scroll to position [177, 0]
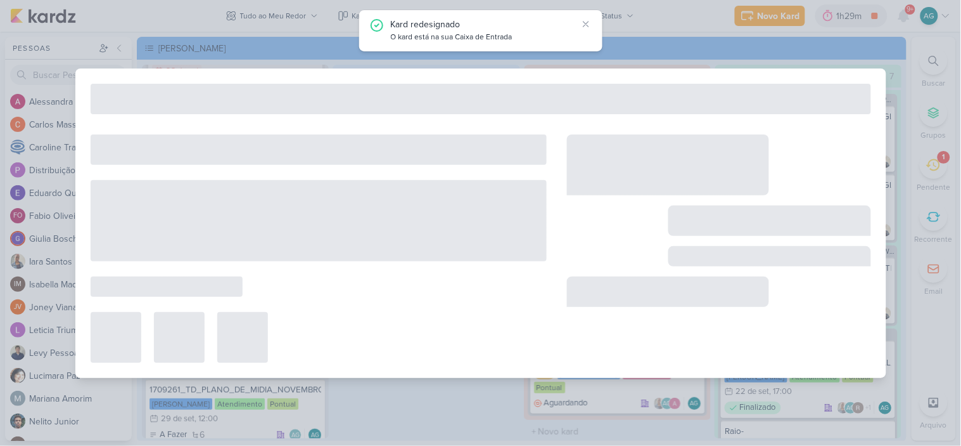
type input "1709261_TD_PLANO_DE_MIDIA_NOVEMBRO+DEZEMBRO"
type input "29 de setembro de 2025 às 12:00"
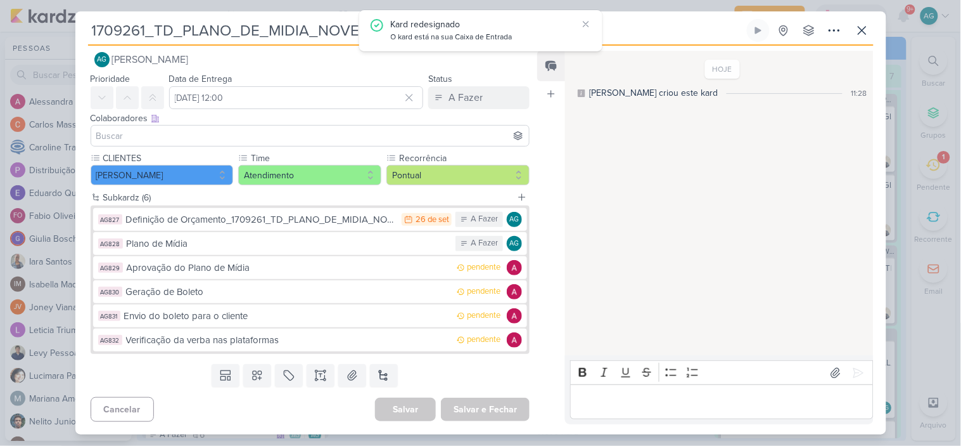
scroll to position [0, 0]
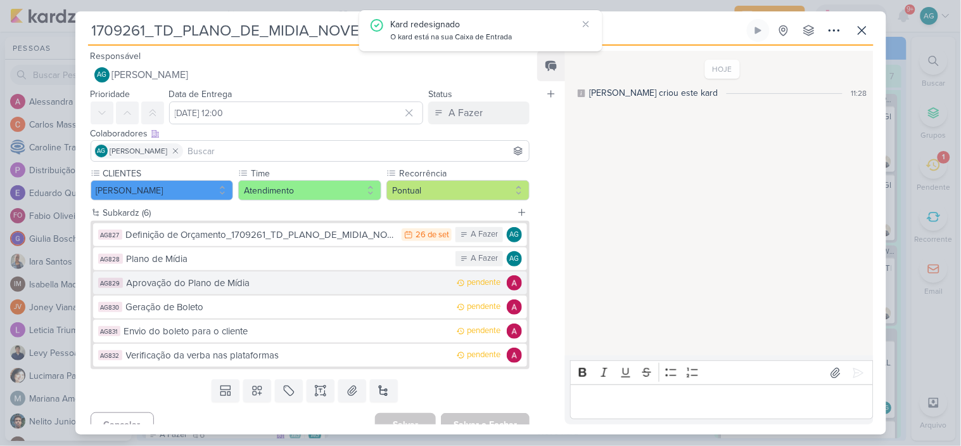
click at [219, 285] on div "Aprovação do Plano de Mídia" at bounding box center [289, 283] width 325 height 15
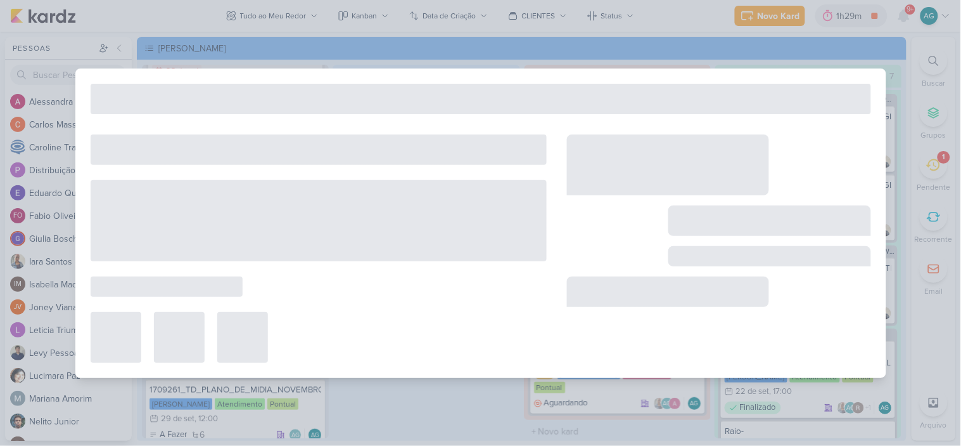
type input "Aprovação do Plano de Mídia"
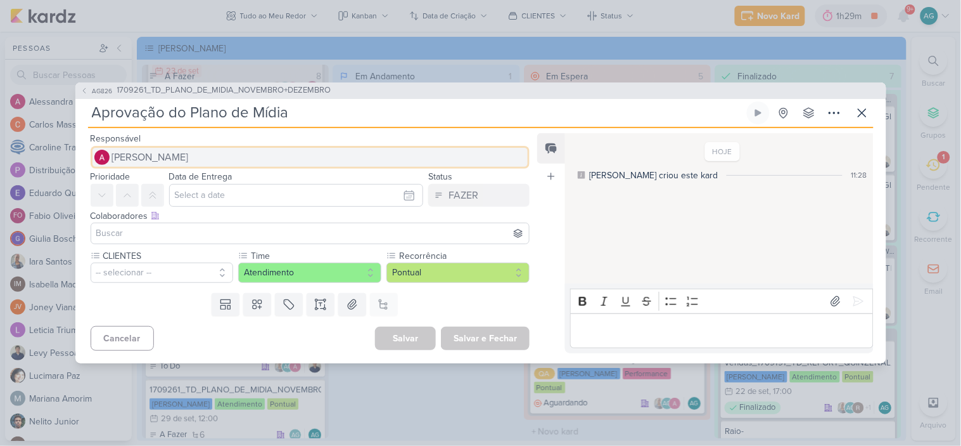
click at [220, 153] on button "Alessandra Gomes" at bounding box center [311, 157] width 440 height 23
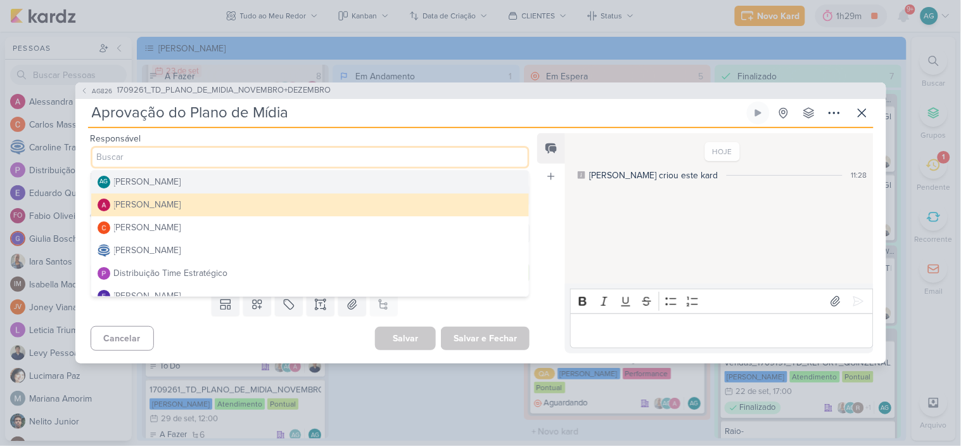
click at [181, 180] on div "[PERSON_NAME]" at bounding box center [147, 181] width 67 height 13
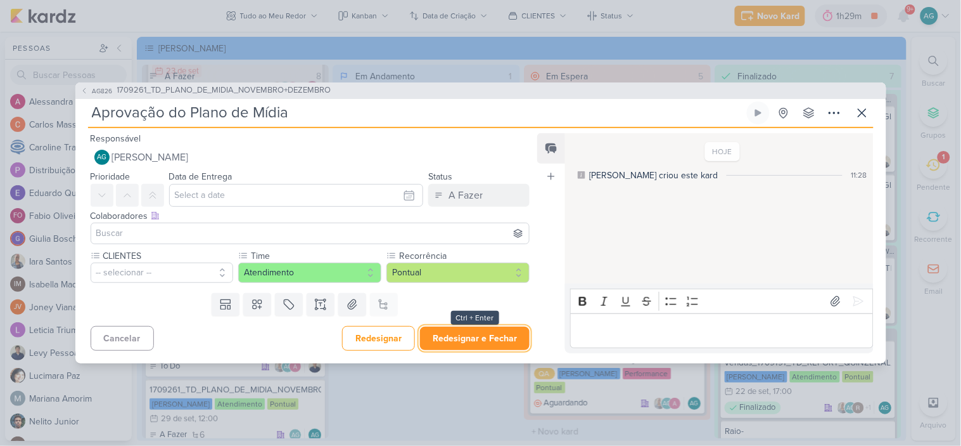
click at [482, 340] on button "Redesignar e Fechar" at bounding box center [475, 337] width 110 height 23
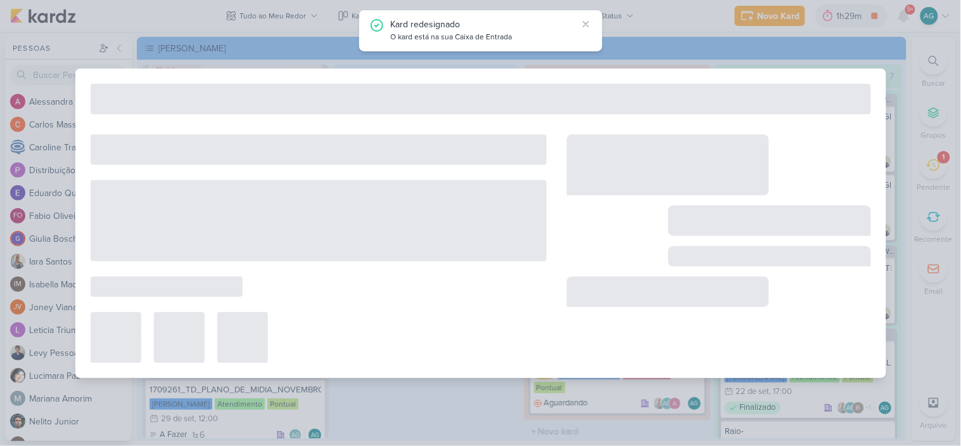
type input "1709261_TD_PLANO_DE_MIDIA_NOVEMBRO+DEZEMBRO"
type input "29 de setembro de 2025 às 12:00"
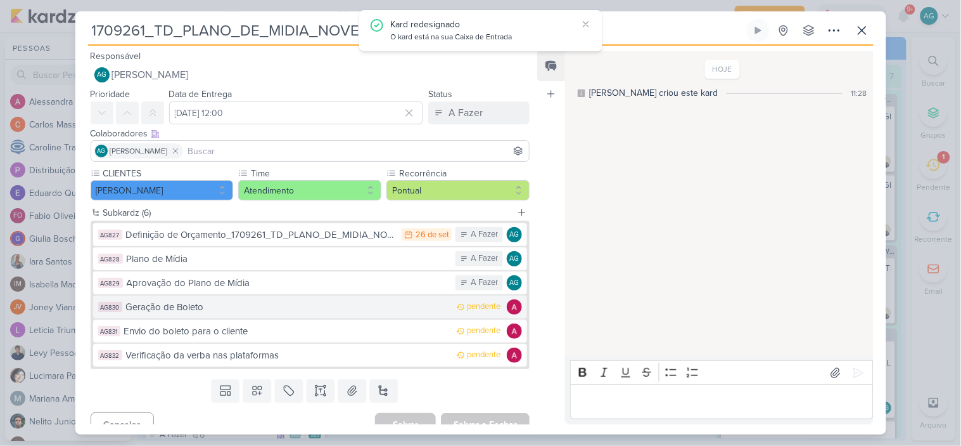
click at [210, 305] on div "Geração de Boleto" at bounding box center [288, 307] width 325 height 15
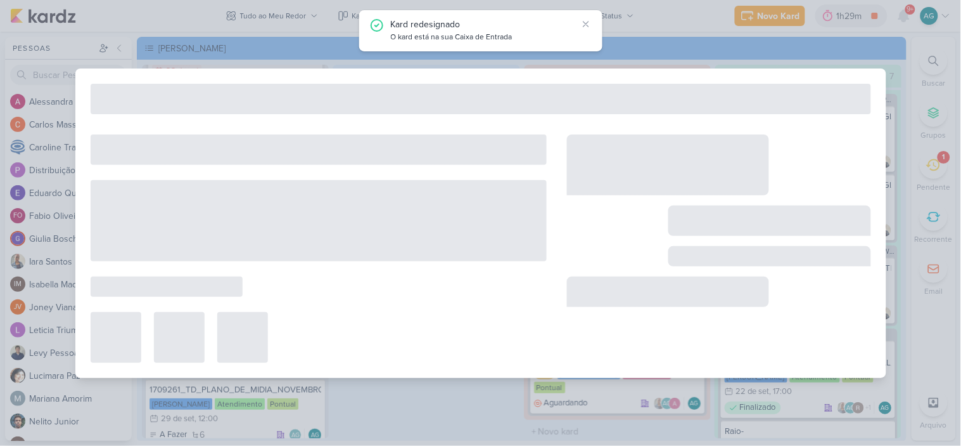
type input "Geração de Boleto"
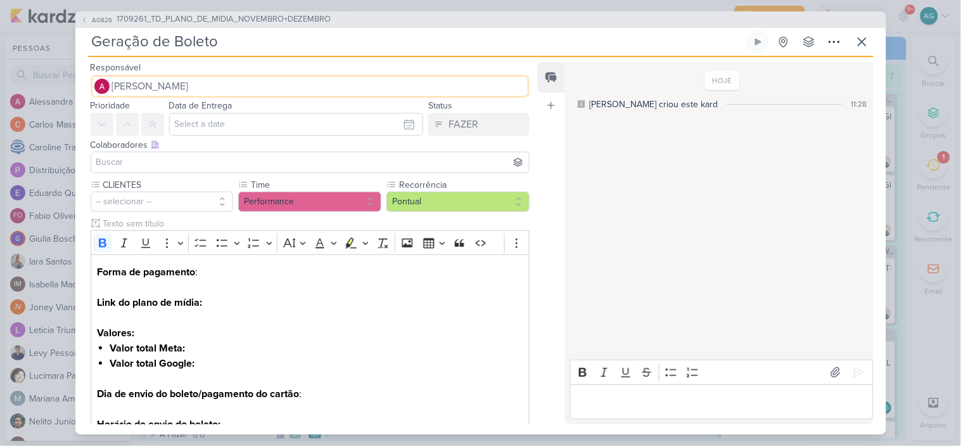
click at [216, 80] on button "Alessandra Gomes" at bounding box center [311, 86] width 440 height 23
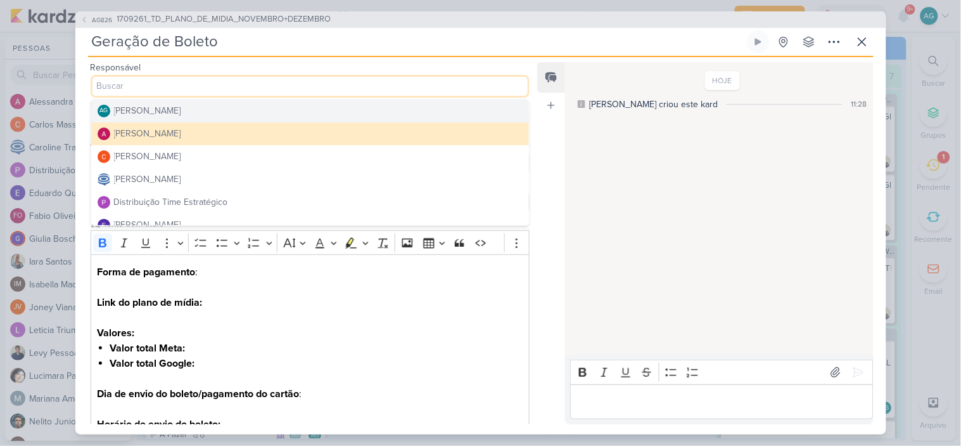
click at [181, 115] on div "[PERSON_NAME]" at bounding box center [147, 110] width 67 height 13
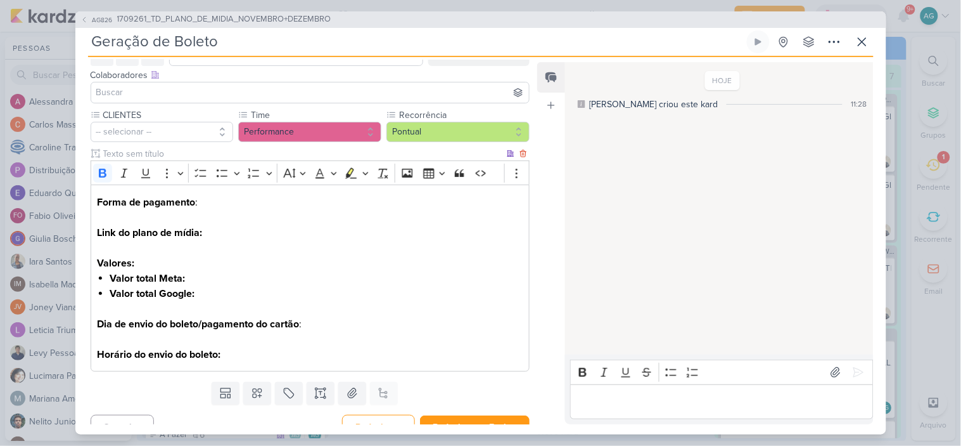
scroll to position [87, 0]
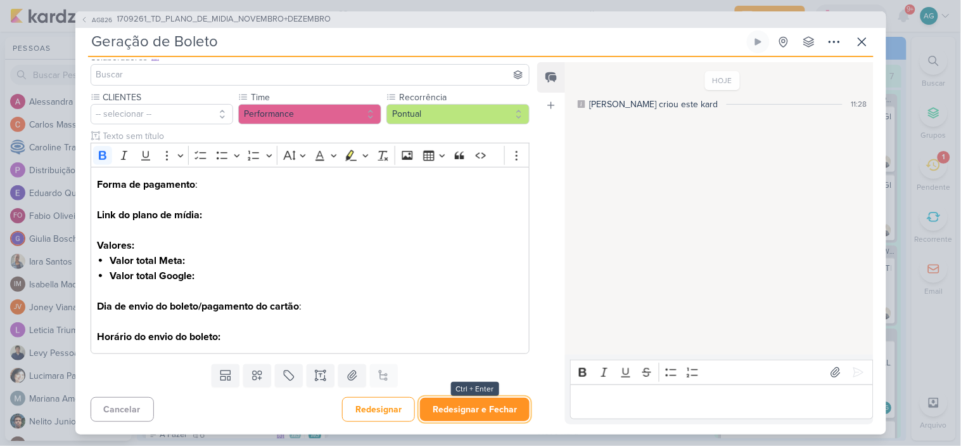
click at [464, 412] on button "Redesignar e Fechar" at bounding box center [475, 408] width 110 height 23
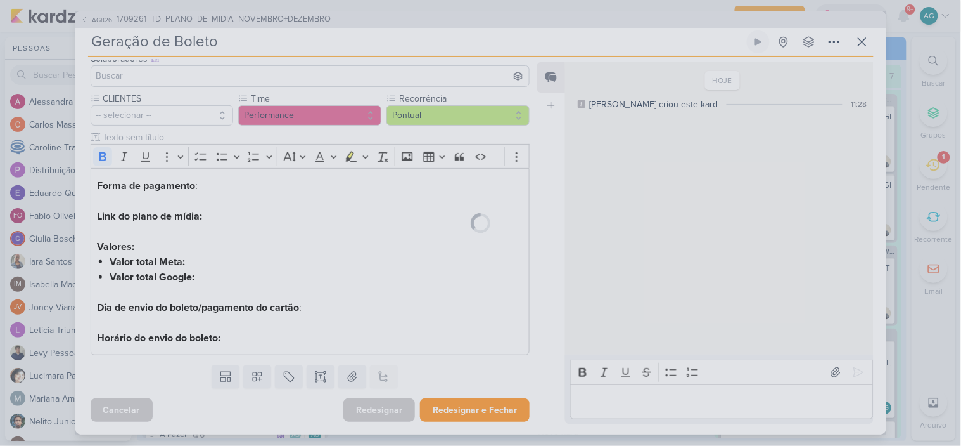
scroll to position [86, 0]
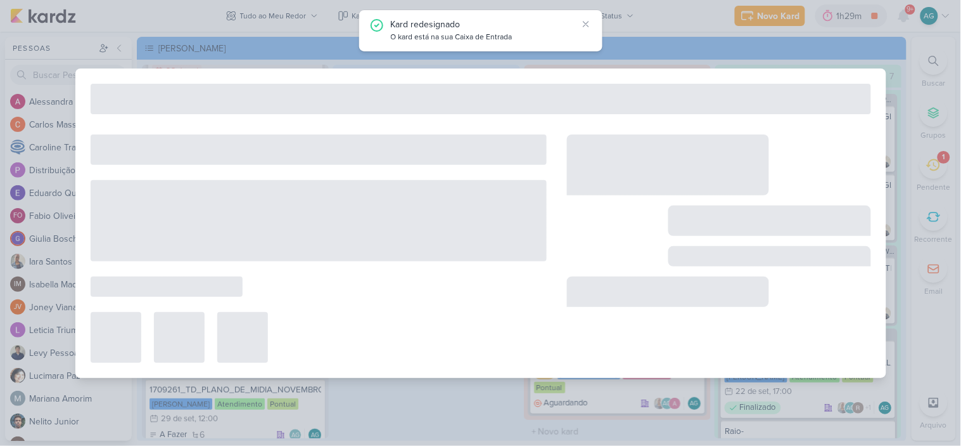
type input "1709261_TD_PLANO_DE_MIDIA_NOVEMBRO+DEZEMBRO"
type input "29 de setembro de 2025 às 12:00"
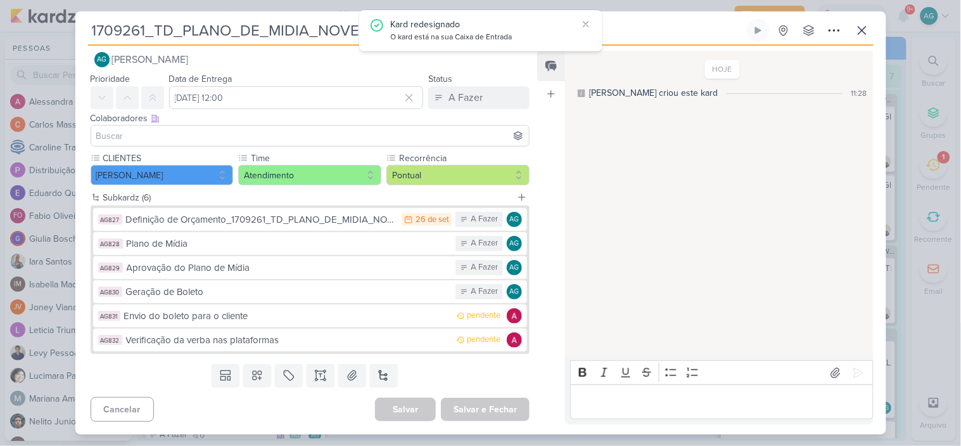
scroll to position [0, 0]
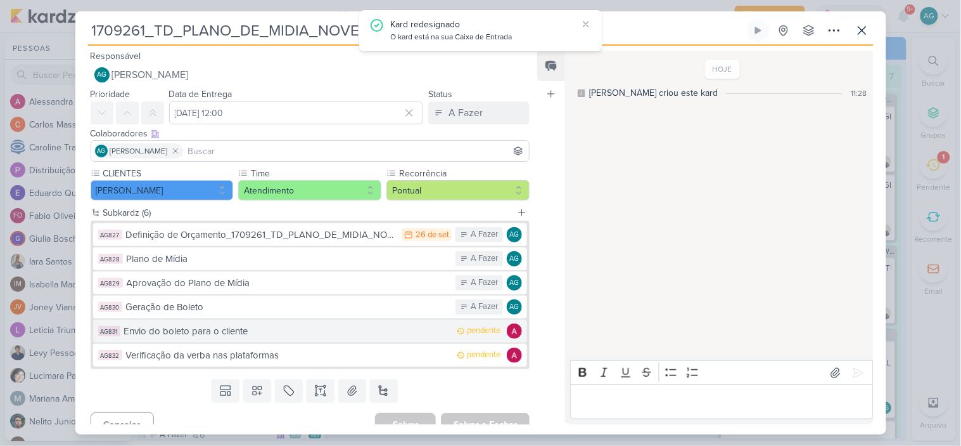
click at [281, 332] on div "Envio do boleto para o cliente" at bounding box center [287, 331] width 327 height 15
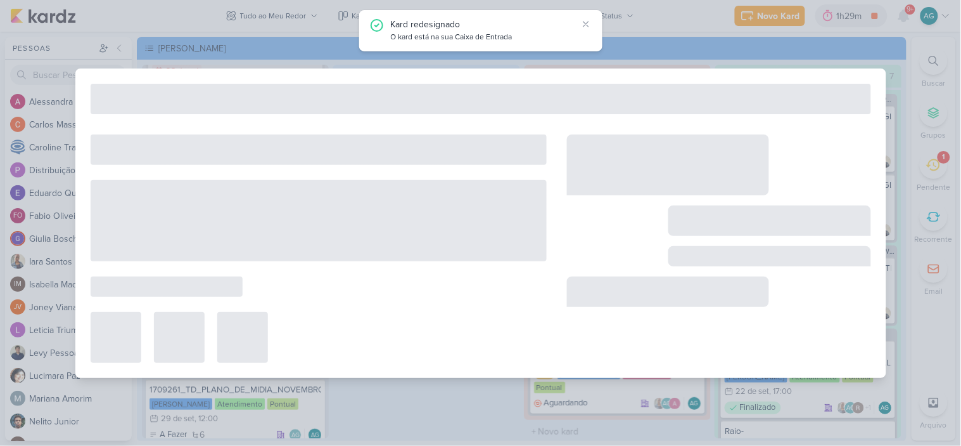
type input "Envio do boleto para o cliente"
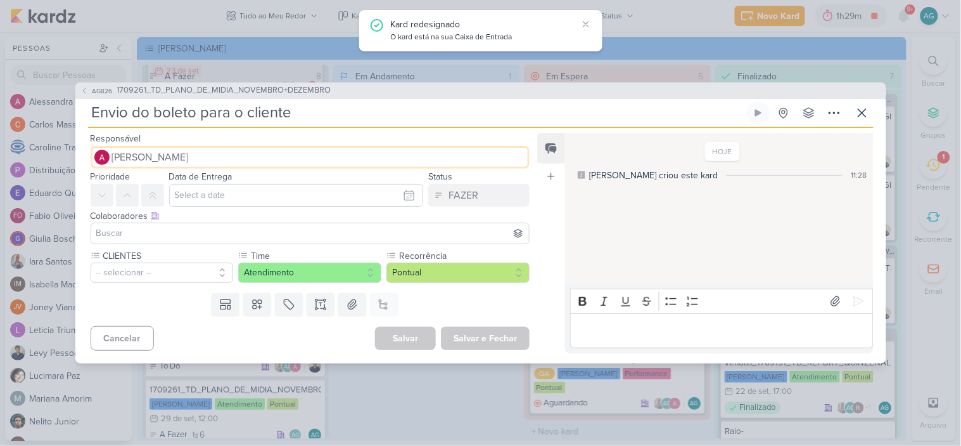
click at [236, 157] on button "Alessandra Gomes" at bounding box center [311, 157] width 440 height 23
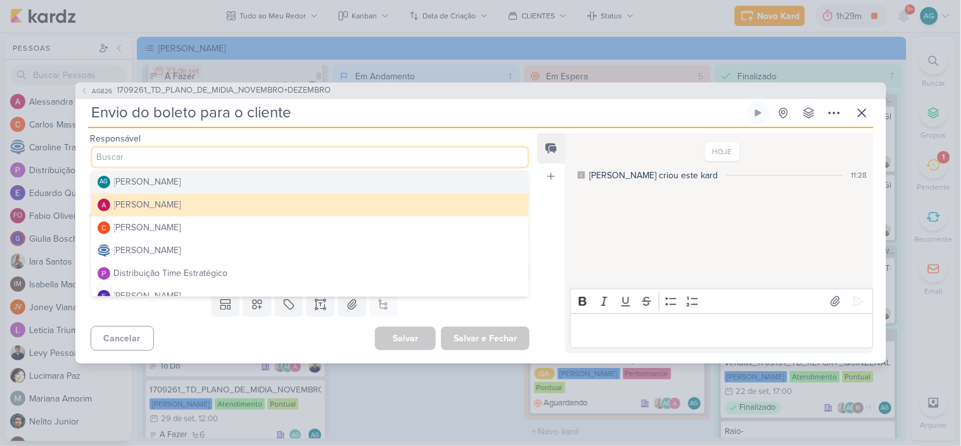
click at [225, 184] on button "AG Aline Gimenez Graciano" at bounding box center [310, 181] width 439 height 23
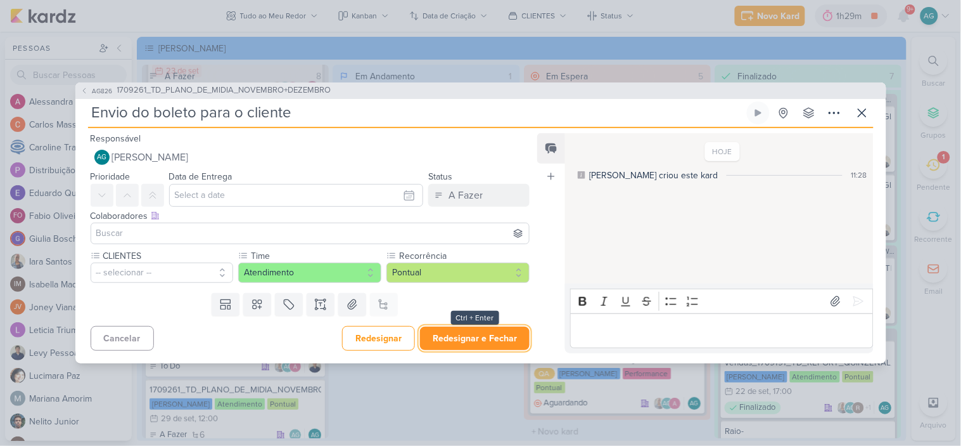
click at [483, 344] on button "Redesignar e Fechar" at bounding box center [475, 337] width 110 height 23
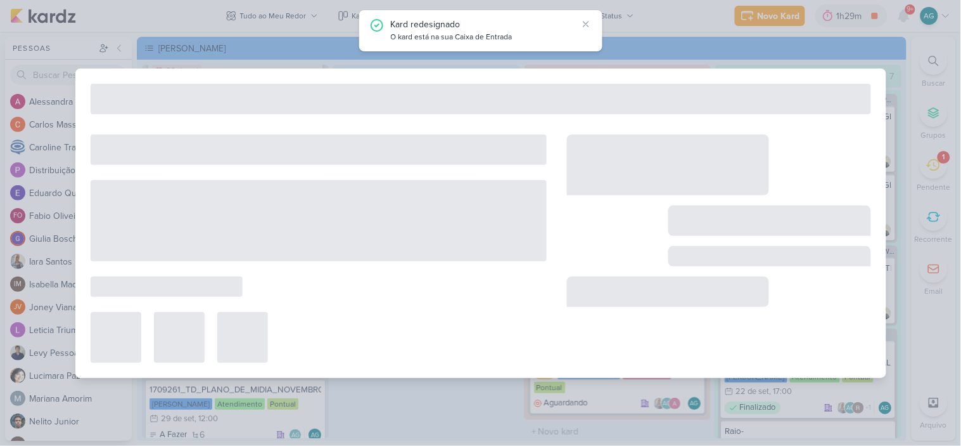
type input "1709261_TD_PLANO_DE_MIDIA_NOVEMBRO+DEZEMBRO"
type input "29 de setembro de 2025 às 12:00"
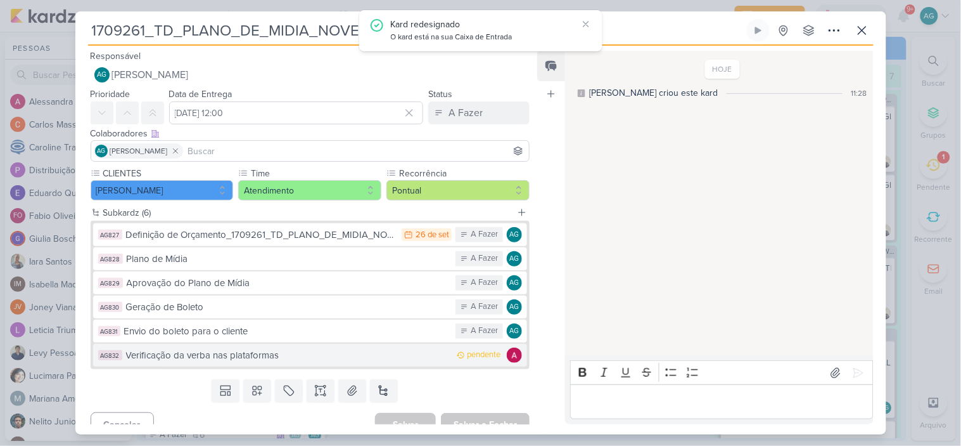
click at [261, 357] on div "Verificação da verba nas plataformas" at bounding box center [288, 355] width 325 height 15
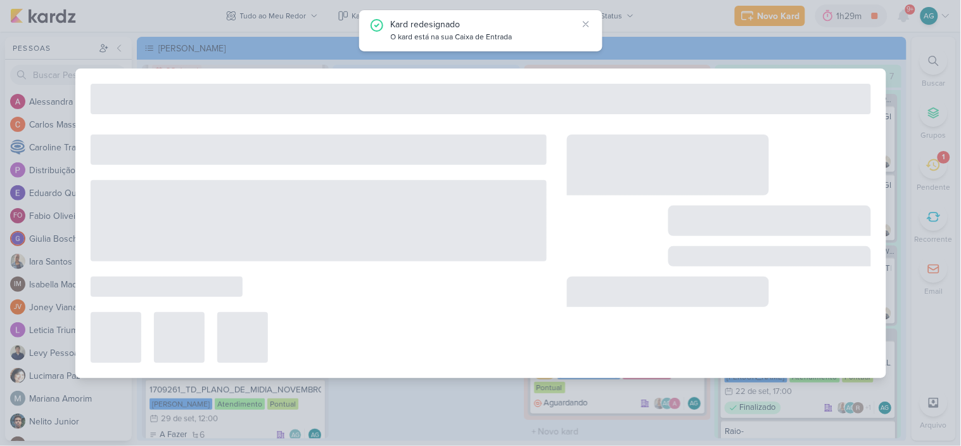
type input "Verificação da verba nas plataformas"
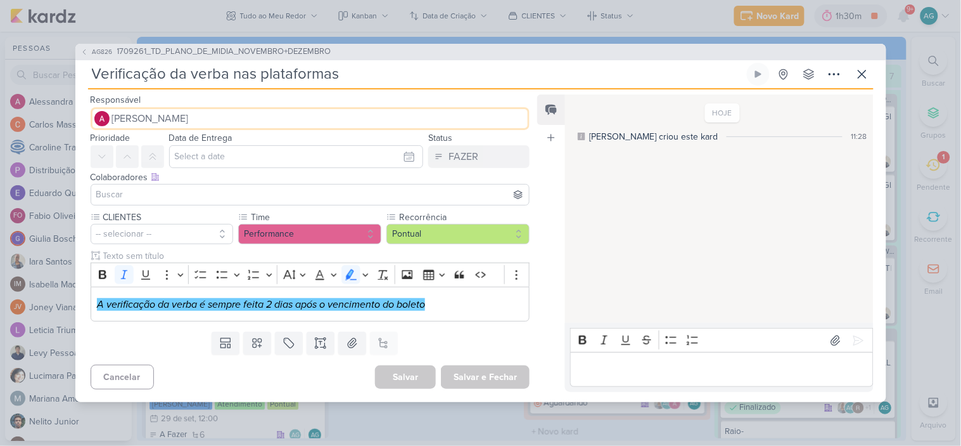
click at [283, 115] on button "Alessandra Gomes" at bounding box center [311, 118] width 440 height 23
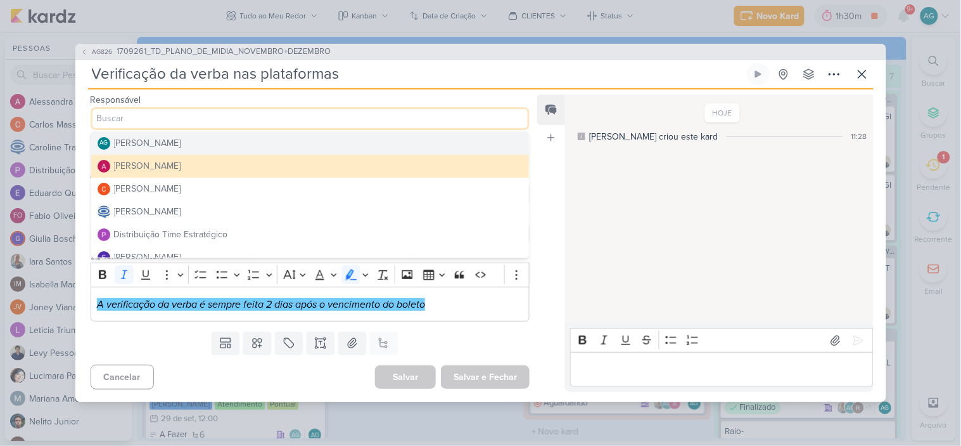
click at [259, 145] on button "AG Aline Gimenez Graciano" at bounding box center [310, 143] width 439 height 23
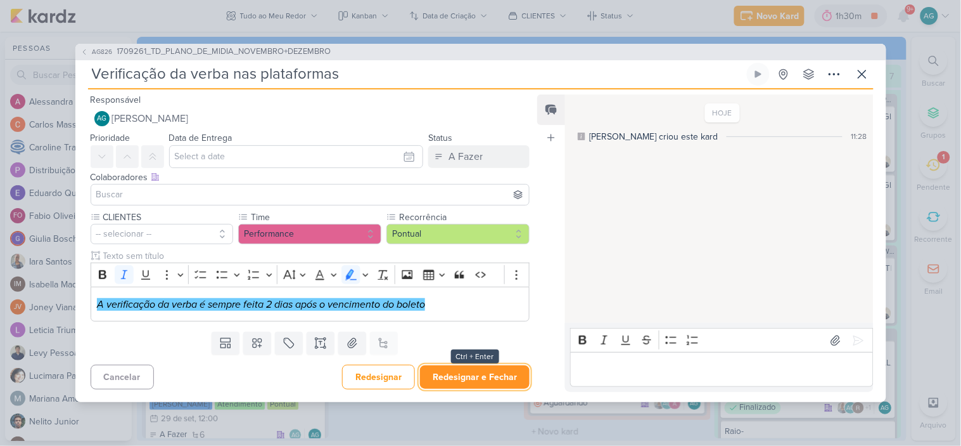
click at [468, 375] on button "Redesignar e Fechar" at bounding box center [475, 376] width 110 height 23
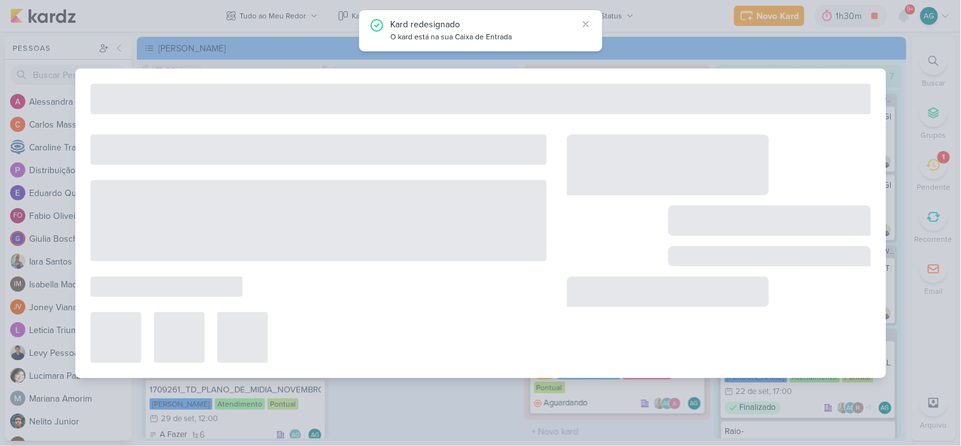
type input "1709261_TD_PLANO_DE_MIDIA_NOVEMBRO+DEZEMBRO"
type input "29 de setembro de 2025 às 12:00"
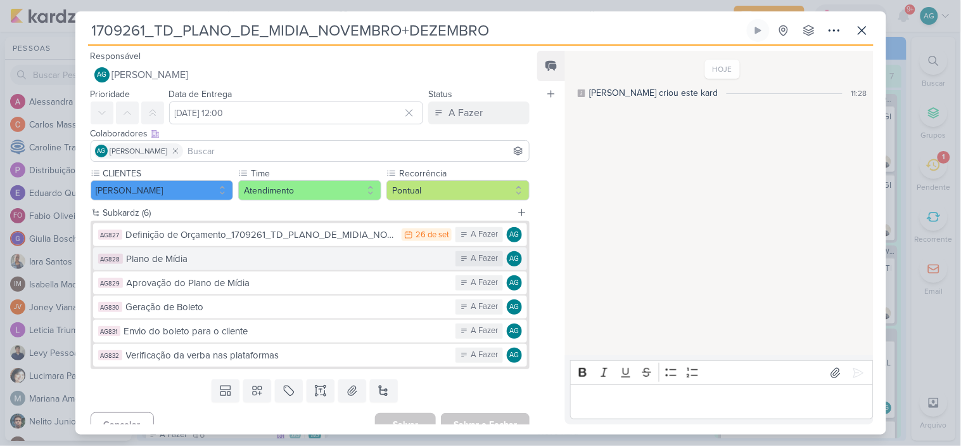
click at [224, 257] on div "Plano de Mídia" at bounding box center [288, 259] width 323 height 15
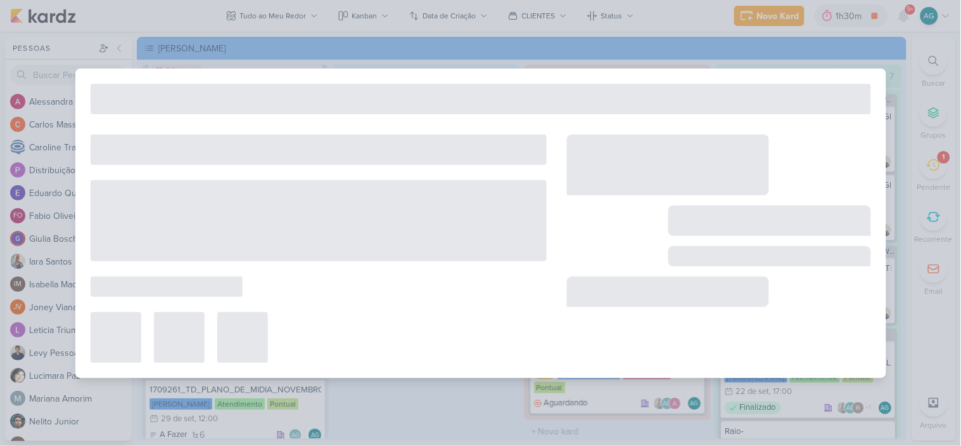
type input "Plano de Mídia"
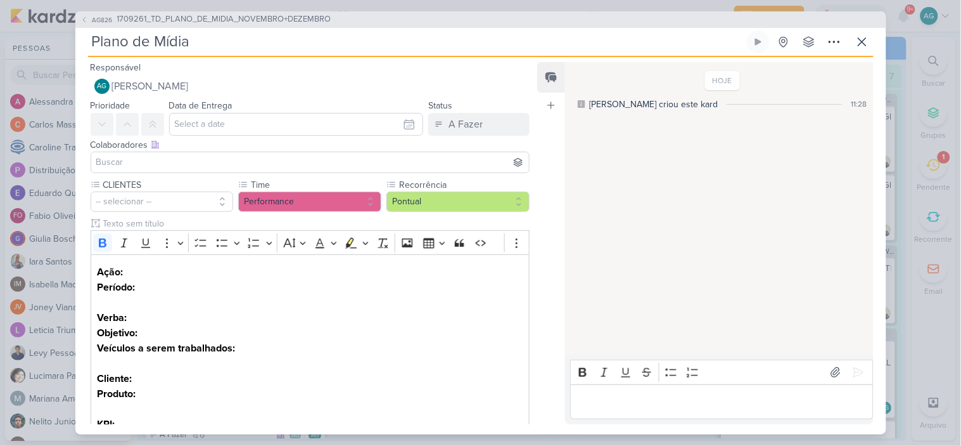
click at [166, 27] on div "AG826 1709261_TD_PLANO_DE_MIDIA_NOVEMBRO+DEZEMBRO" at bounding box center [480, 19] width 811 height 16
click at [168, 21] on span "1709261_TD_PLANO_DE_MIDIA_NOVEMBRO+DEZEMBRO" at bounding box center [224, 19] width 214 height 13
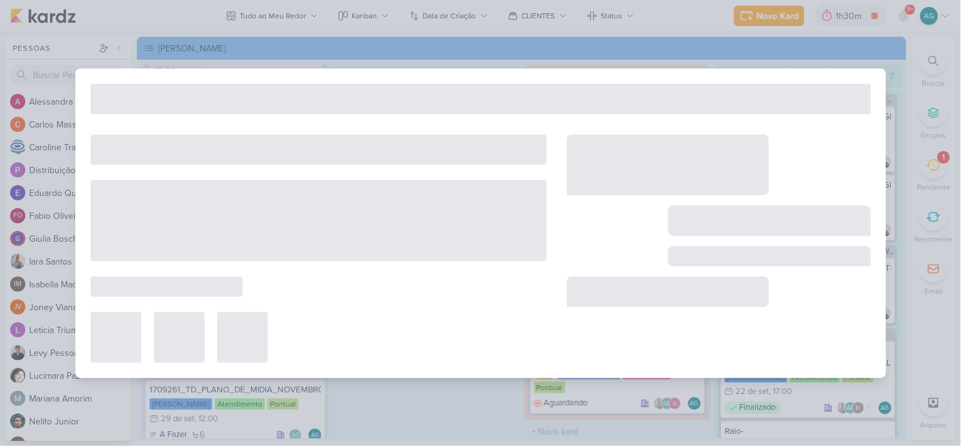
type input "1709261_TD_PLANO_DE_MIDIA_NOVEMBRO+DEZEMBRO"
type input "29 de setembro de 2025 às 12:00"
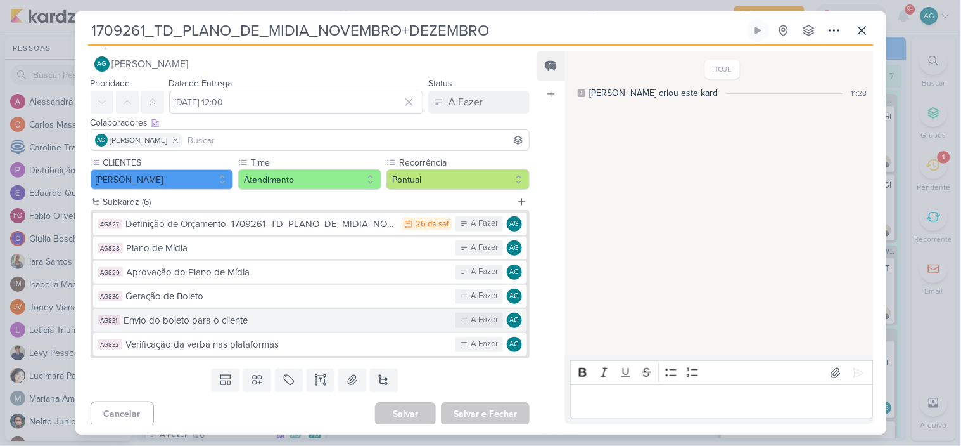
scroll to position [15, 0]
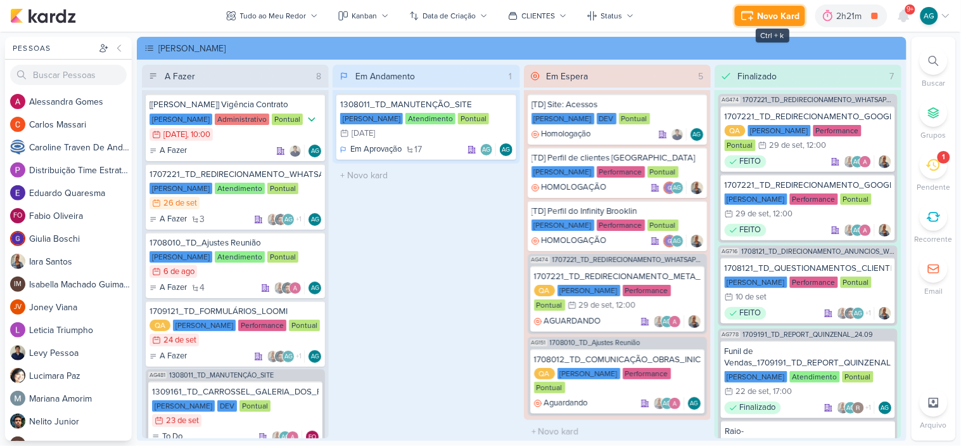
click at [776, 15] on div "Novo Kard" at bounding box center [779, 16] width 42 height 13
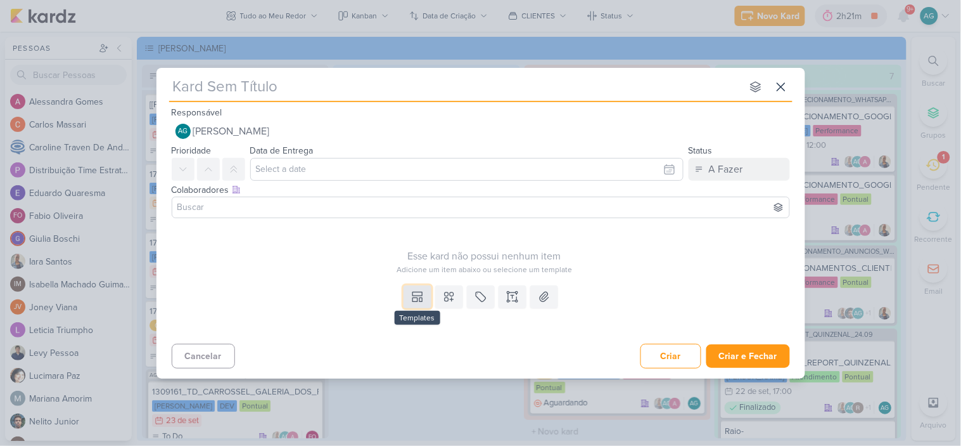
click at [417, 295] on icon at bounding box center [418, 294] width 10 height 4
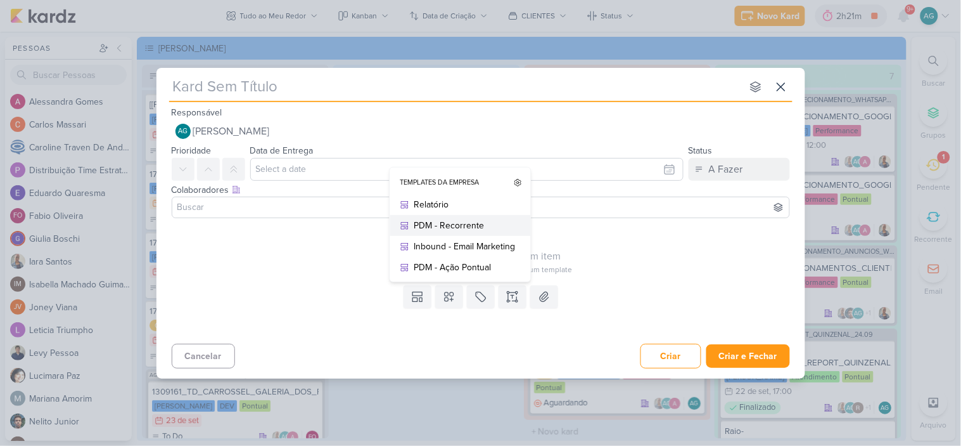
click at [440, 223] on div "PDM - Recorrente" at bounding box center [465, 225] width 101 height 13
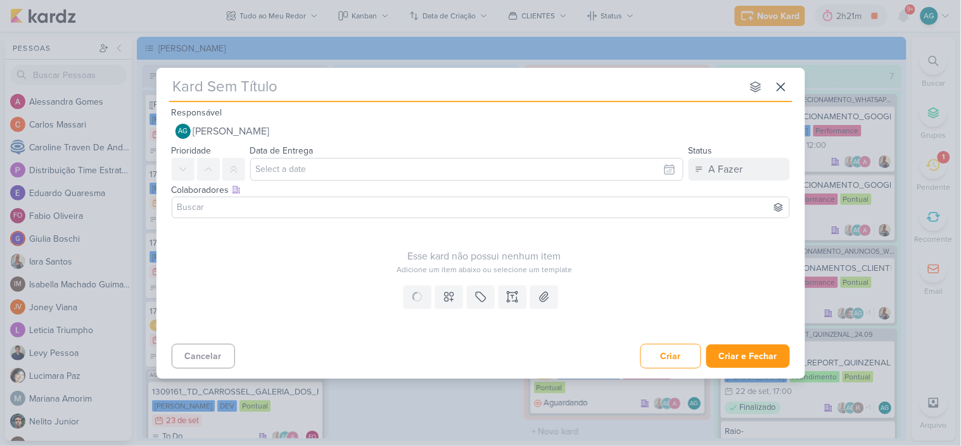
type input "PDM - Recorrente"
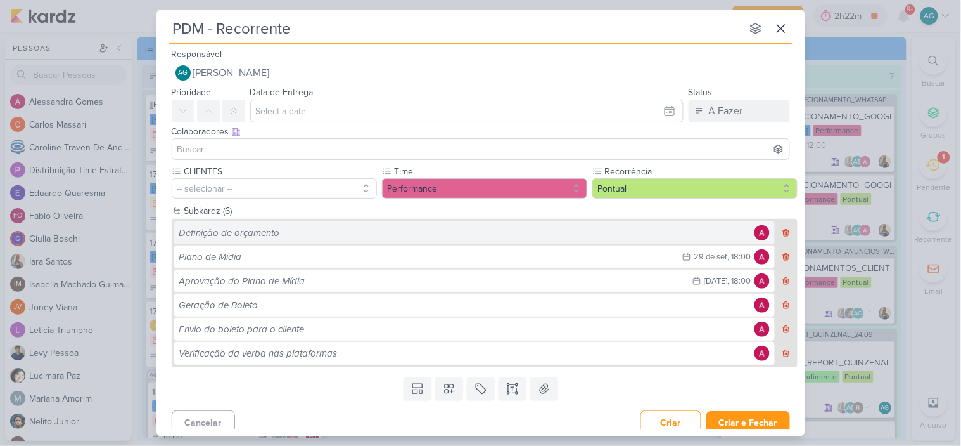
click at [243, 232] on div "Definição de orçamento" at bounding box center [465, 233] width 572 height 15
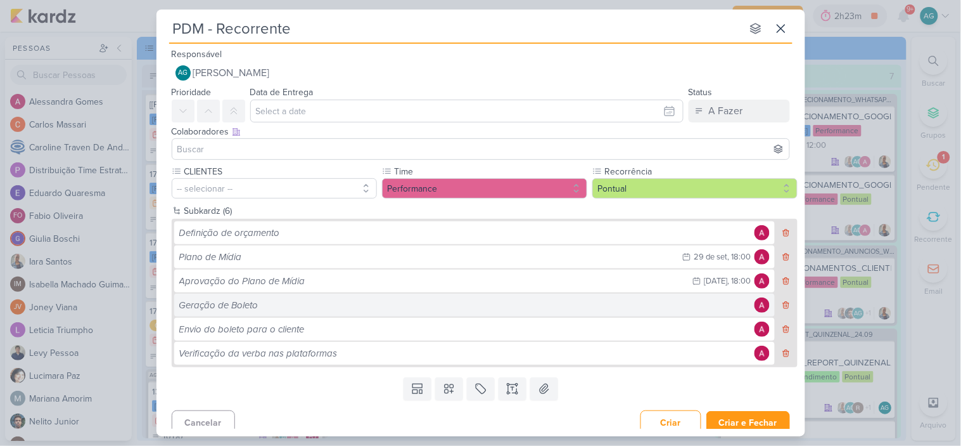
scroll to position [8, 0]
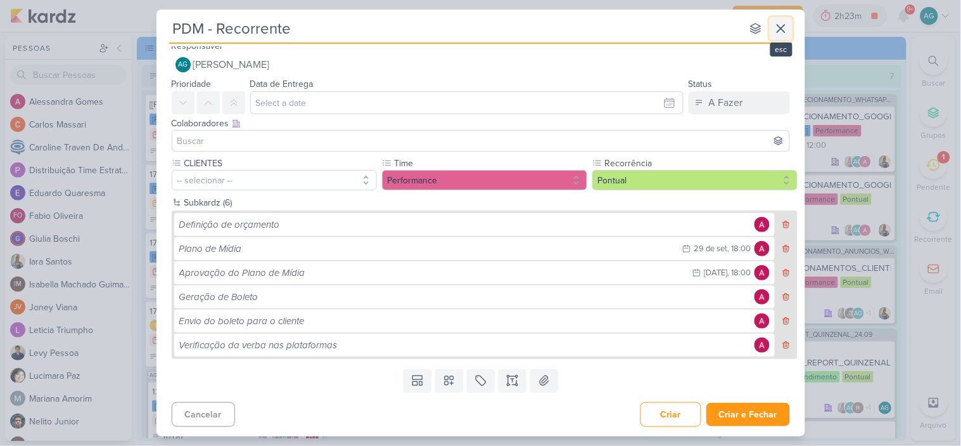
click at [788, 30] on icon at bounding box center [781, 28] width 15 height 15
